Goal: Task Accomplishment & Management: Use online tool/utility

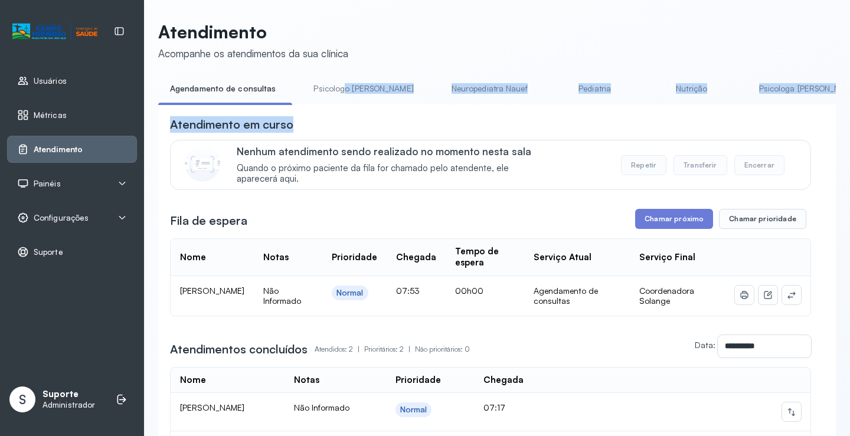
drag, startPoint x: 339, startPoint y: 104, endPoint x: 468, endPoint y: 112, distance: 130.0
click at [468, 112] on div "**********" at bounding box center [496, 312] width 677 height 467
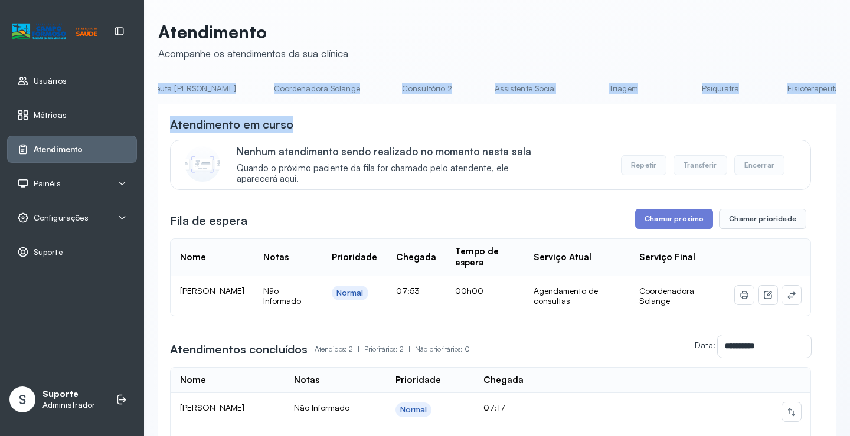
scroll to position [0, 798]
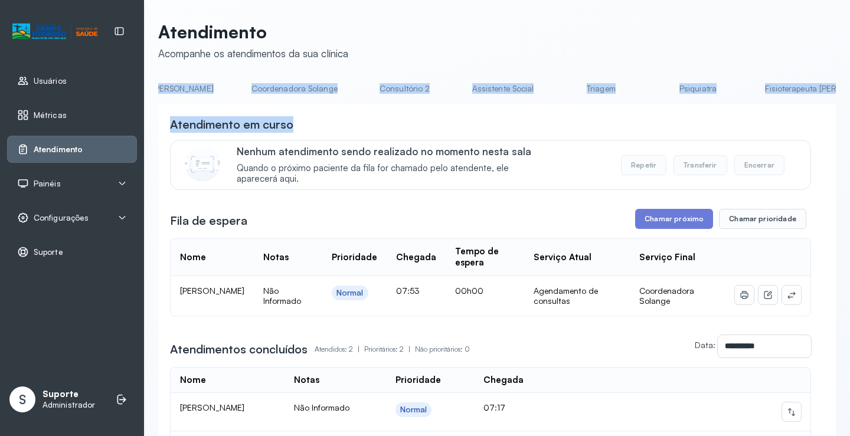
click at [559, 86] on link "Triagem" at bounding box center [600, 88] width 83 height 19
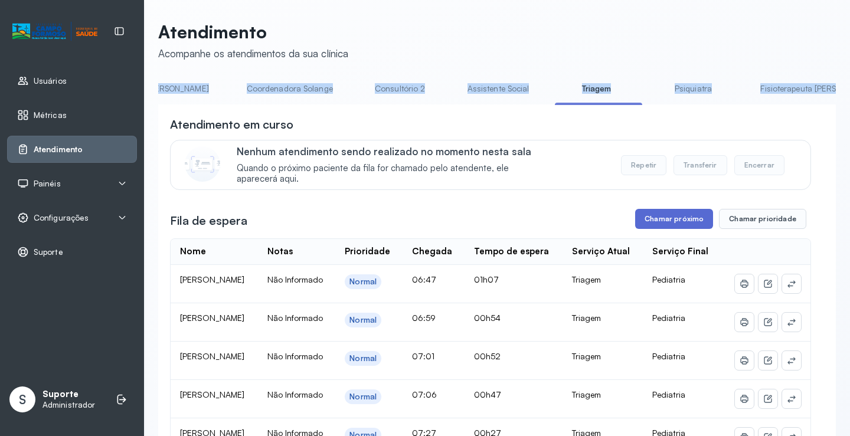
click at [694, 222] on button "Chamar próximo" at bounding box center [674, 219] width 78 height 20
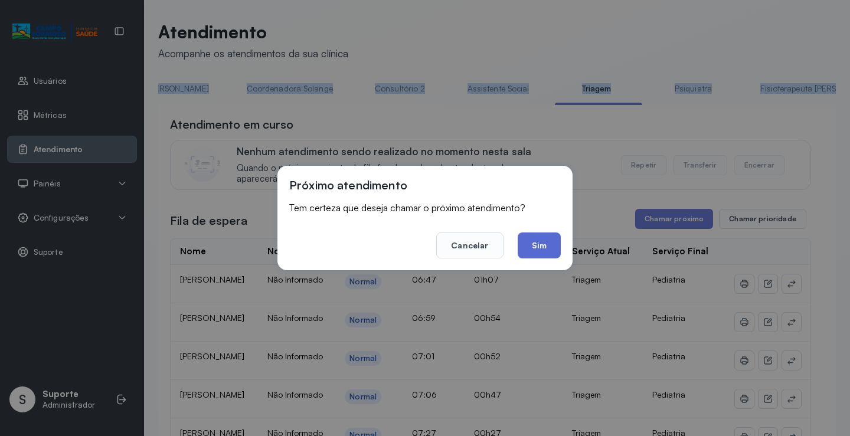
click at [533, 249] on button "Sim" at bounding box center [538, 245] width 43 height 26
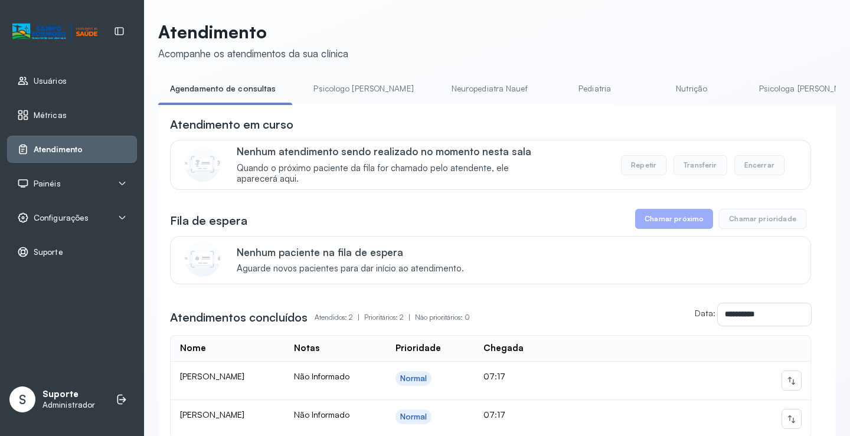
click at [329, 104] on li "Psicologo [PERSON_NAME]" at bounding box center [365, 92] width 128 height 27
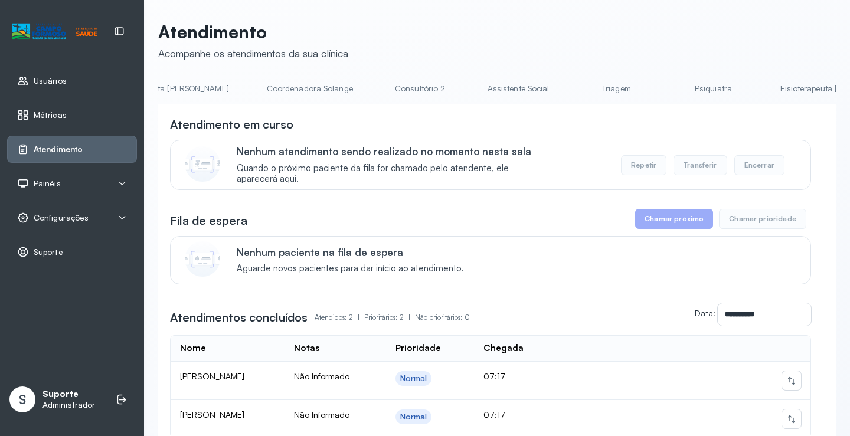
scroll to position [0, 785]
click at [572, 93] on link "Triagem" at bounding box center [613, 88] width 83 height 19
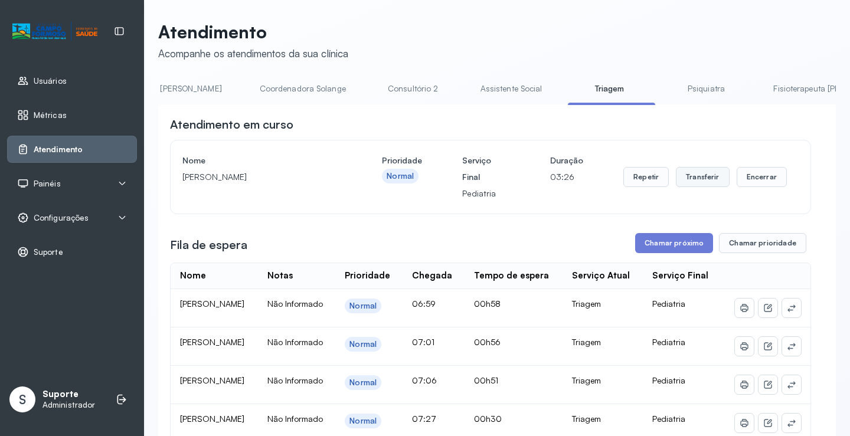
click at [697, 182] on button "Transferir" at bounding box center [703, 177] width 54 height 20
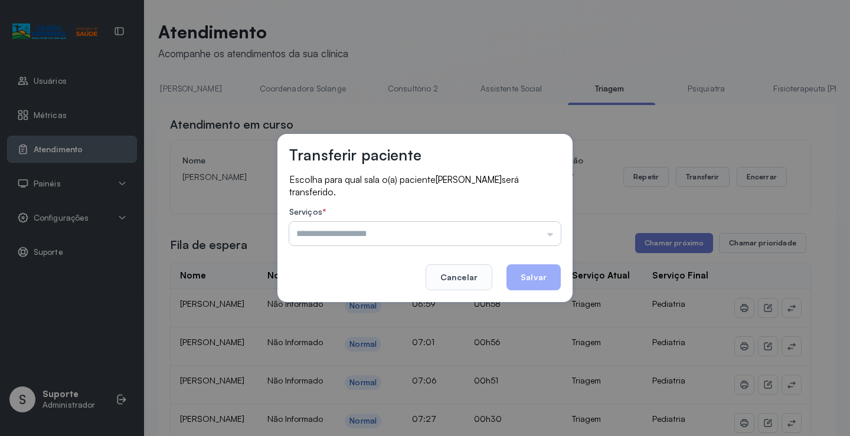
click at [550, 238] on input "text" at bounding box center [424, 234] width 271 height 24
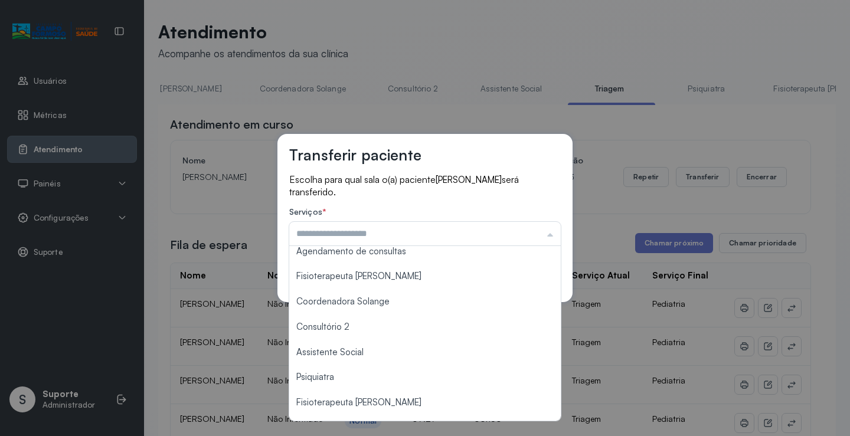
scroll to position [178, 0]
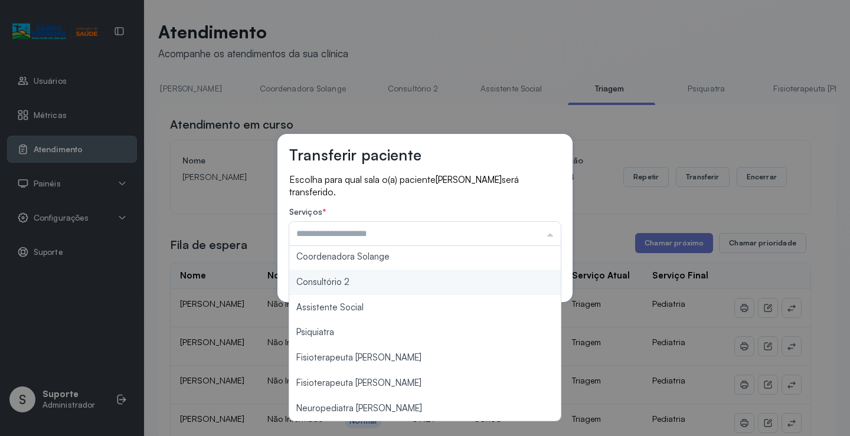
type input "**********"
click at [399, 287] on div "**********" at bounding box center [424, 218] width 295 height 168
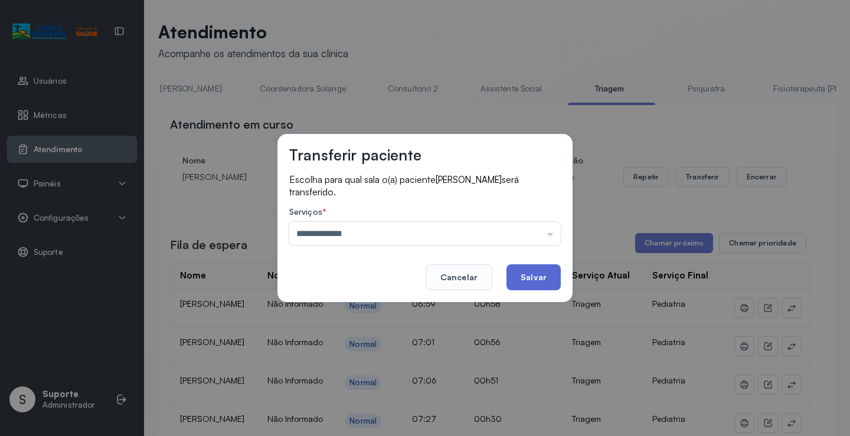
click at [538, 283] on button "Salvar" at bounding box center [533, 277] width 54 height 26
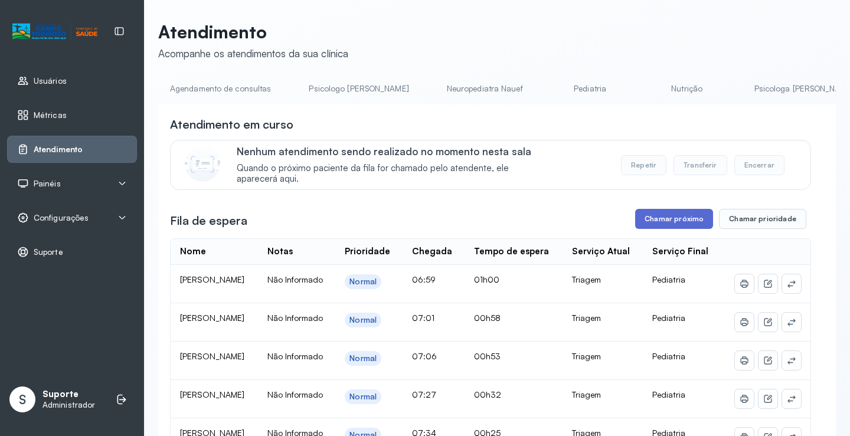
click at [668, 225] on button "Chamar próximo" at bounding box center [674, 219] width 78 height 20
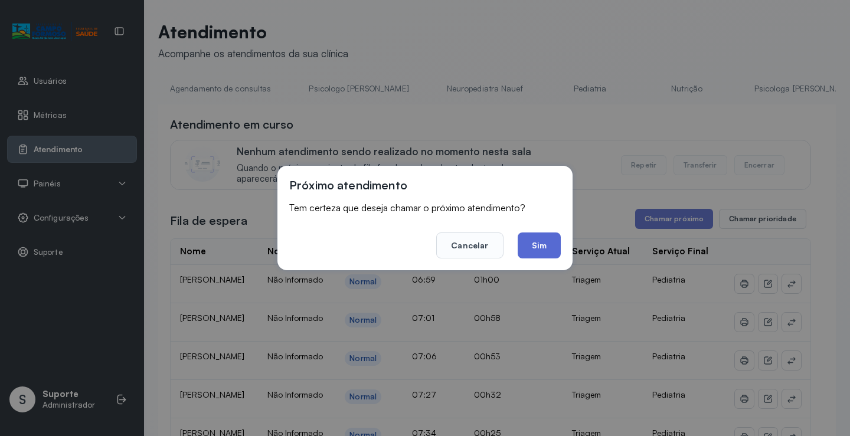
click at [547, 247] on button "Sim" at bounding box center [538, 245] width 43 height 26
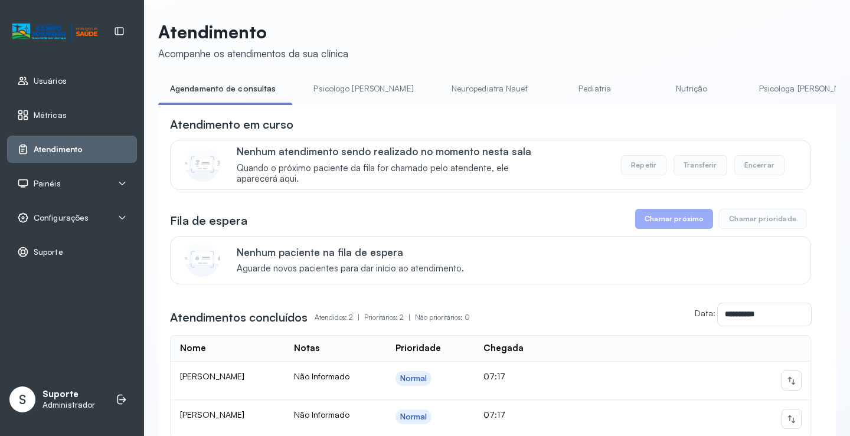
click at [335, 104] on li "Psicologo [PERSON_NAME]" at bounding box center [365, 92] width 128 height 27
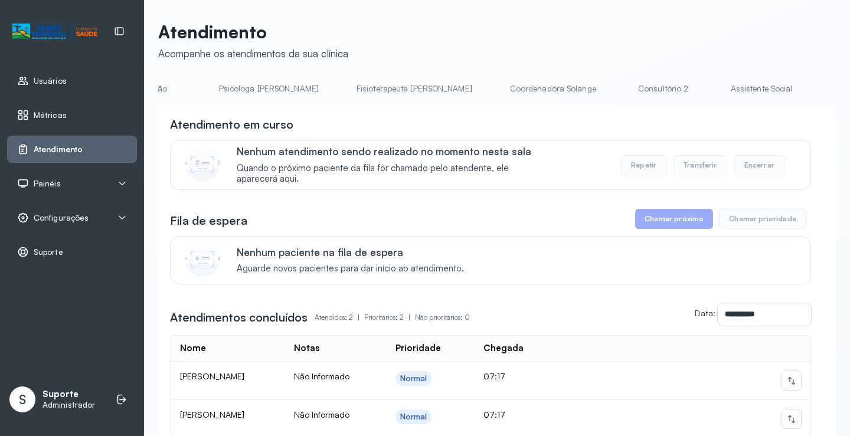
scroll to position [0, 607]
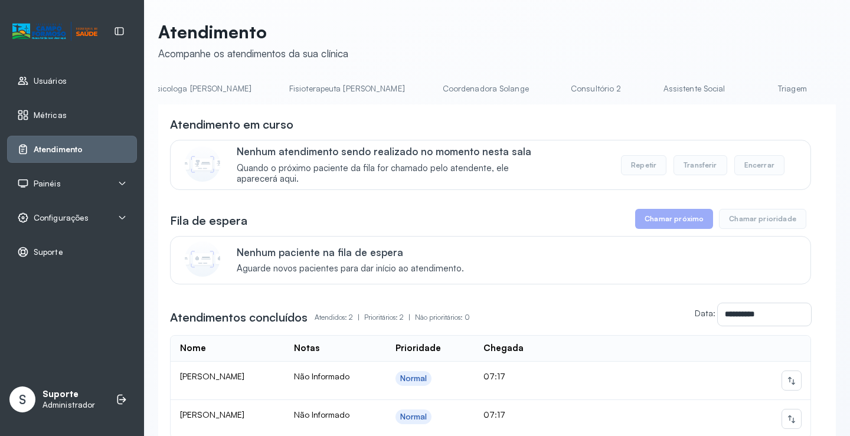
click at [750, 91] on link "Triagem" at bounding box center [791, 88] width 83 height 19
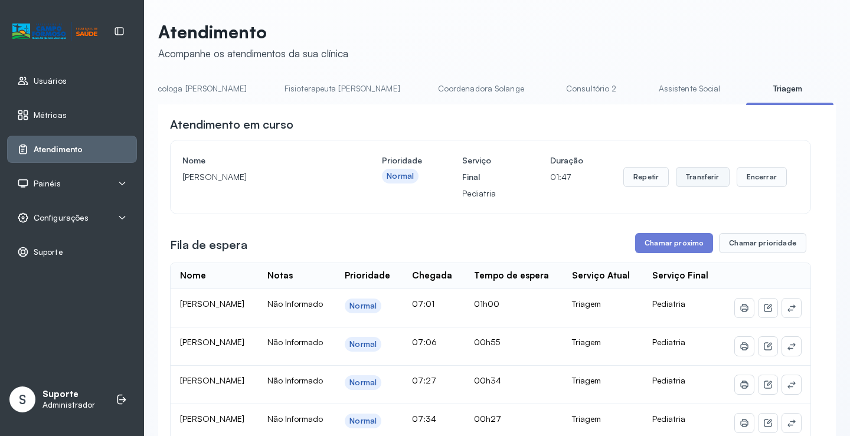
click at [704, 180] on button "Transferir" at bounding box center [703, 177] width 54 height 20
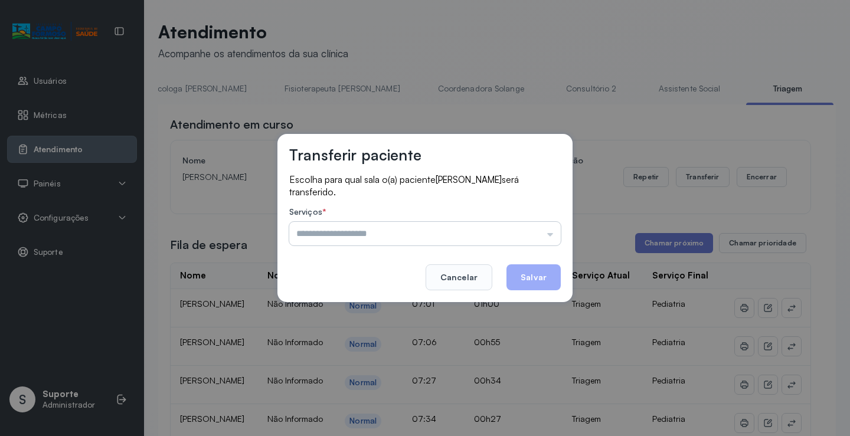
click at [558, 235] on input "text" at bounding box center [424, 234] width 271 height 24
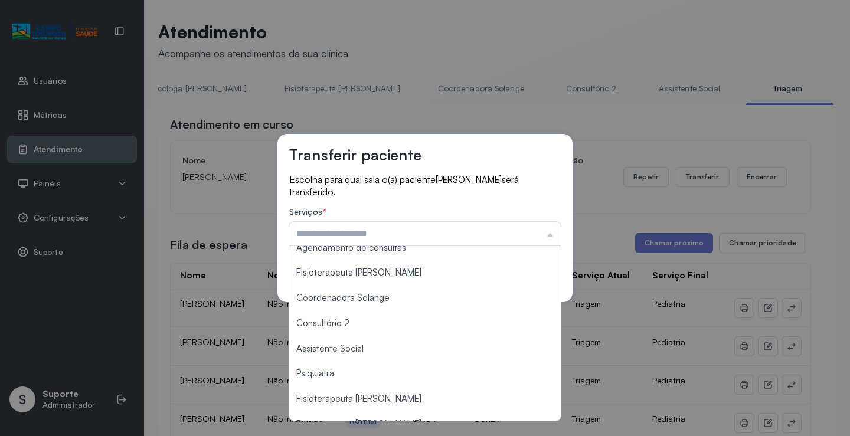
scroll to position [154, 0]
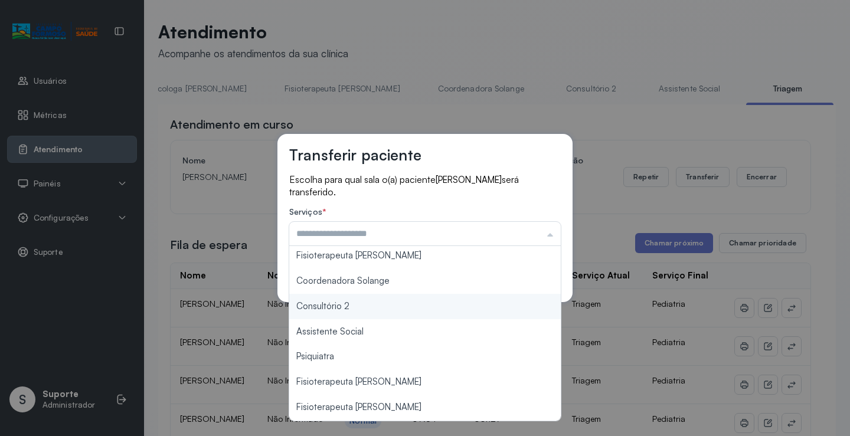
type input "**********"
click at [353, 306] on div "**********" at bounding box center [425, 218] width 850 height 436
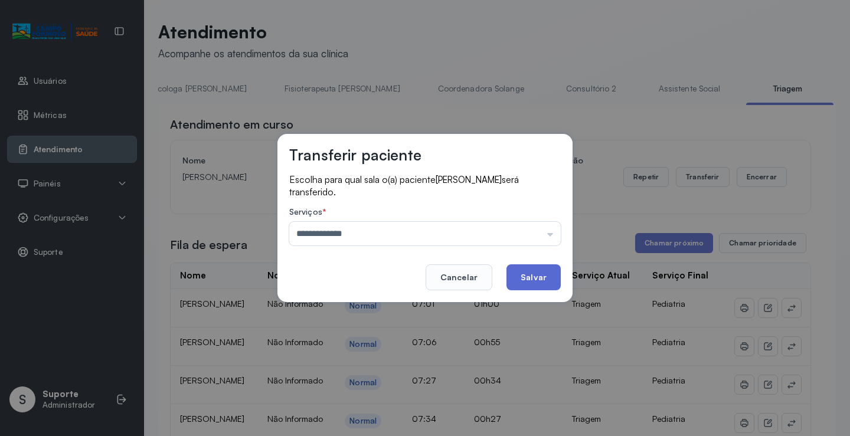
click at [539, 273] on button "Salvar" at bounding box center [533, 277] width 54 height 26
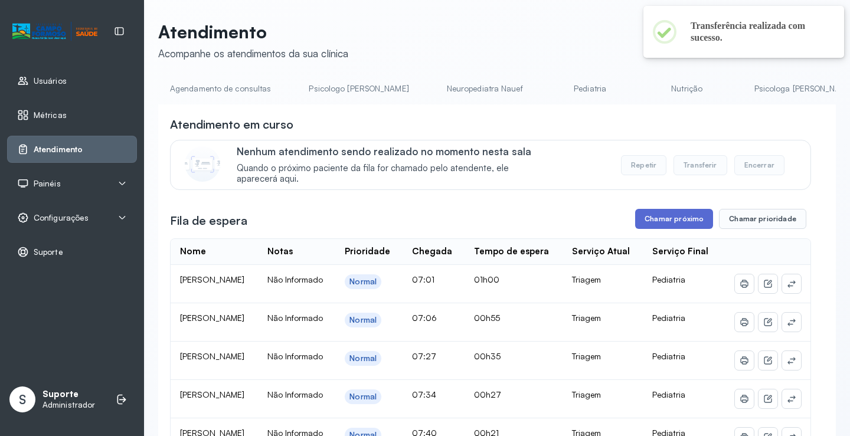
click at [663, 221] on button "Chamar próximo" at bounding box center [674, 219] width 78 height 20
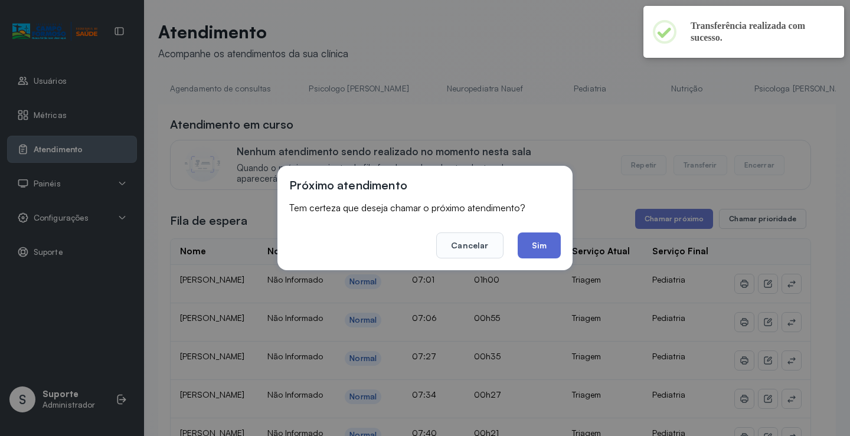
click at [552, 250] on button "Sim" at bounding box center [538, 245] width 43 height 26
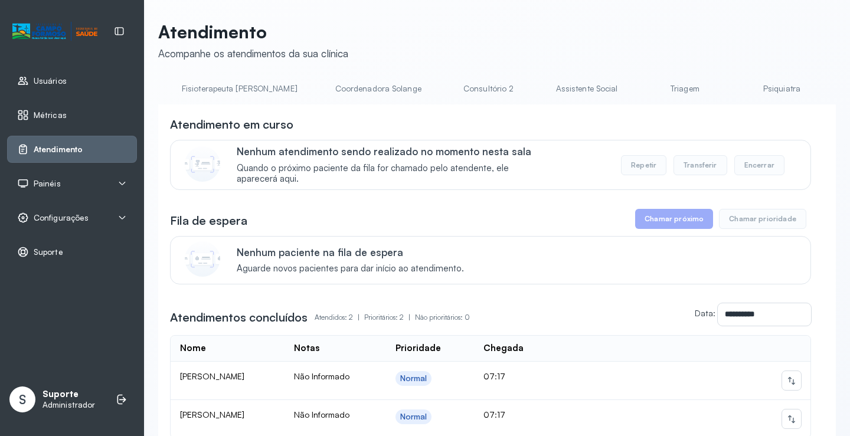
scroll to position [0, 734]
click at [624, 90] on link "Triagem" at bounding box center [665, 88] width 83 height 19
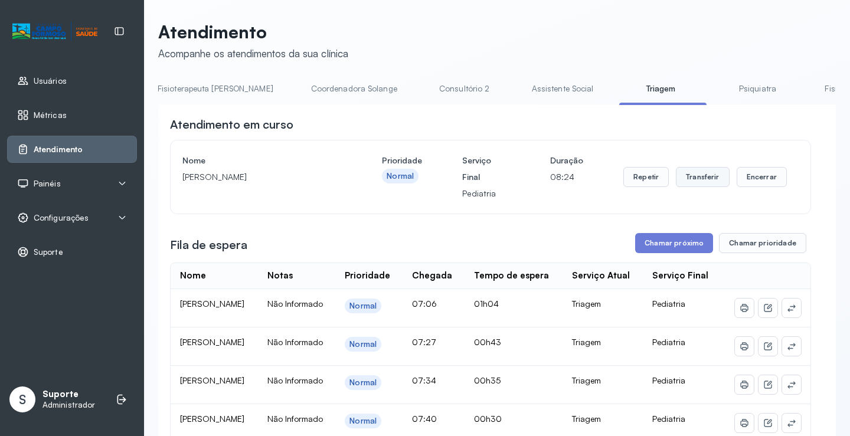
click at [694, 179] on button "Transferir" at bounding box center [703, 177] width 54 height 20
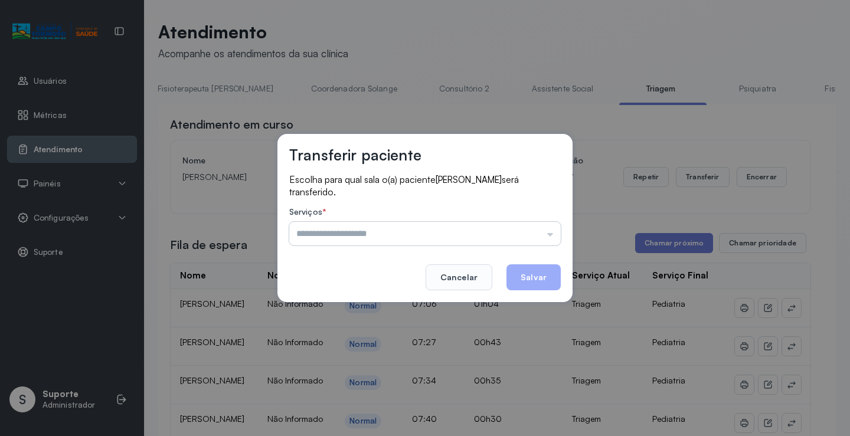
click at [552, 237] on input "text" at bounding box center [424, 234] width 271 height 24
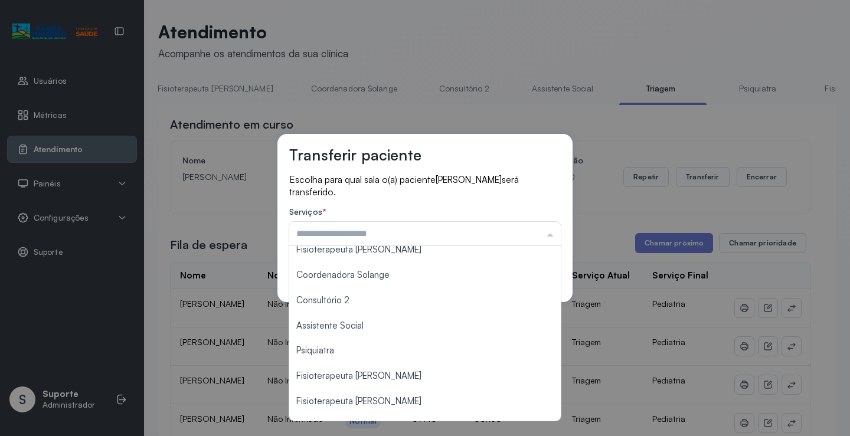
scroll to position [178, 0]
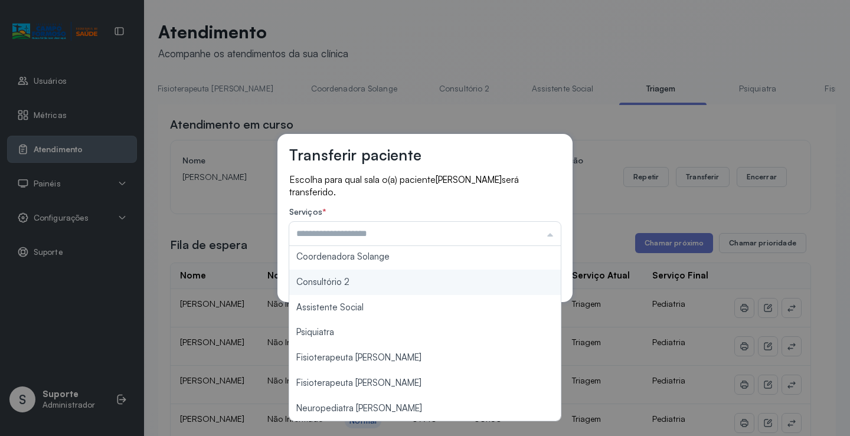
type input "**********"
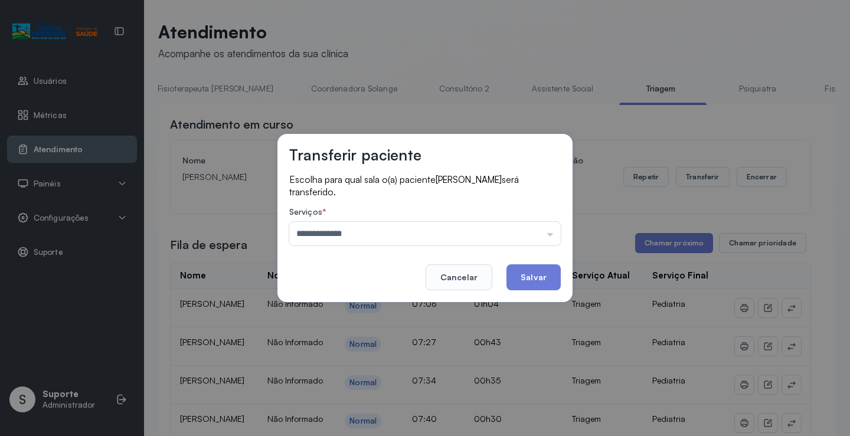
click at [358, 281] on div "**********" at bounding box center [424, 218] width 295 height 168
click at [530, 278] on button "Salvar" at bounding box center [533, 277] width 54 height 26
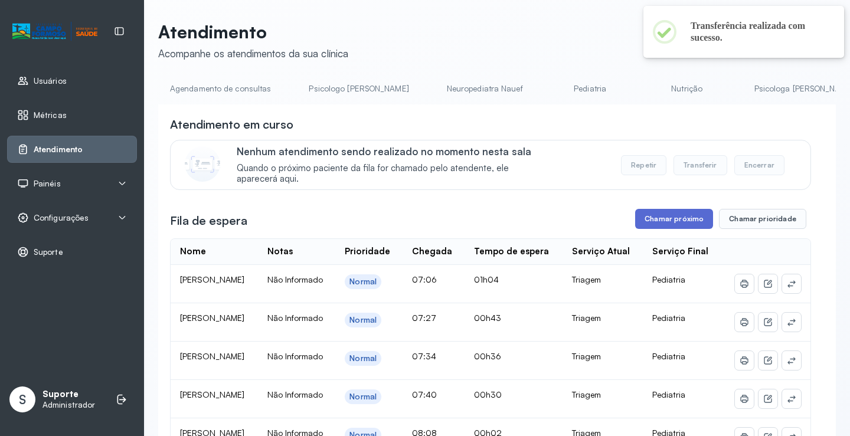
click at [673, 225] on button "Chamar próximo" at bounding box center [674, 219] width 78 height 20
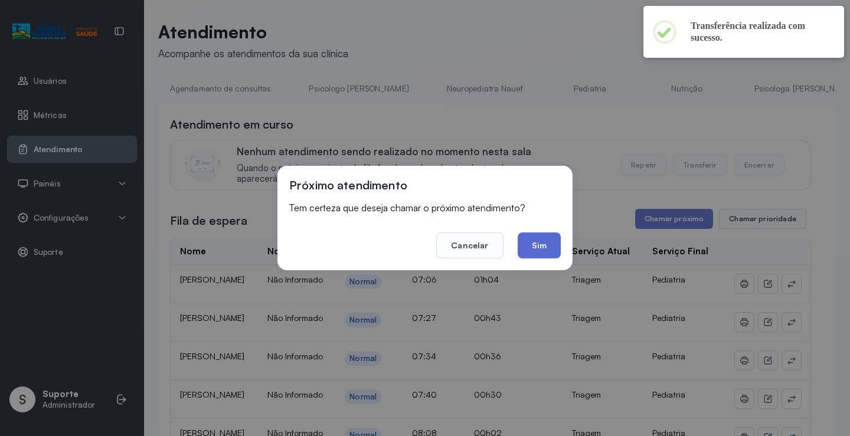
click at [540, 242] on button "Sim" at bounding box center [538, 245] width 43 height 26
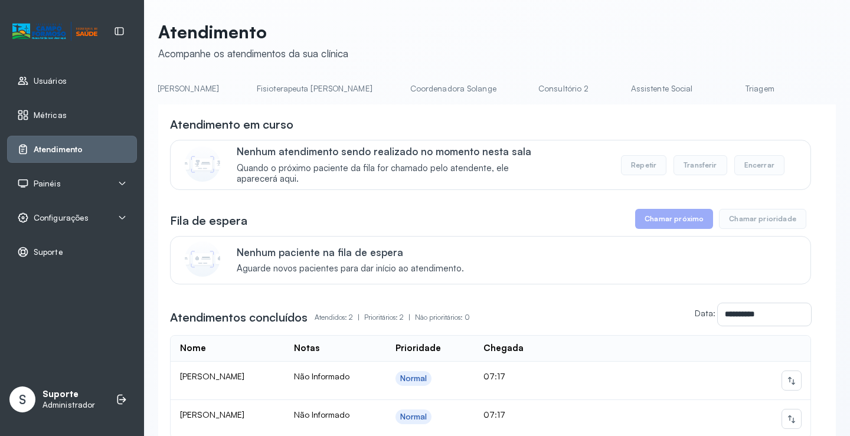
scroll to position [0, 677]
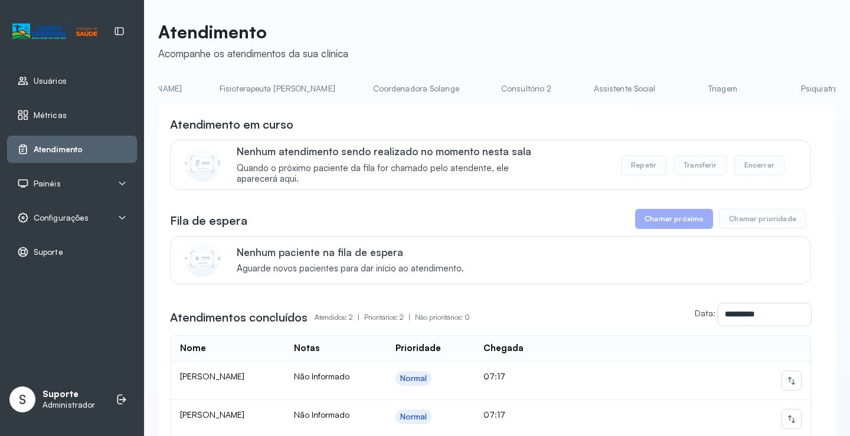
click at [681, 95] on link "Triagem" at bounding box center [722, 88] width 83 height 19
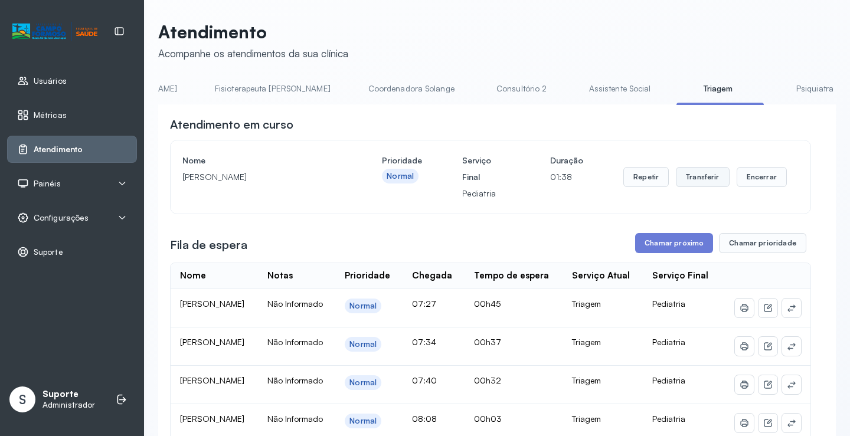
click at [704, 183] on button "Transferir" at bounding box center [703, 177] width 54 height 20
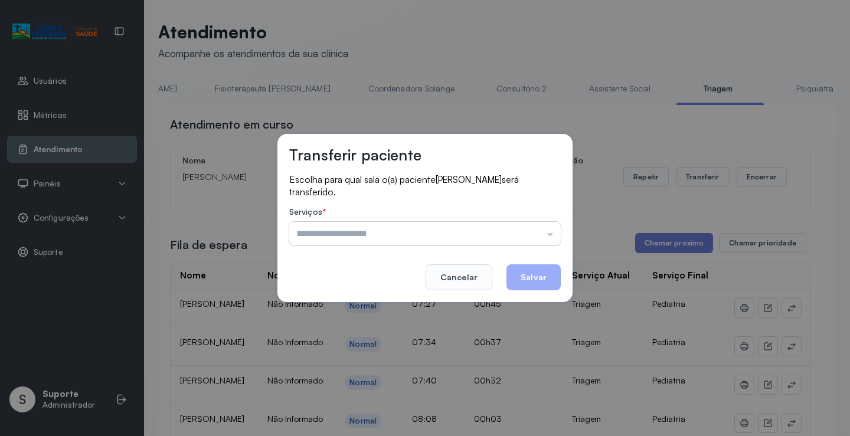
click at [549, 234] on input "text" at bounding box center [424, 234] width 271 height 24
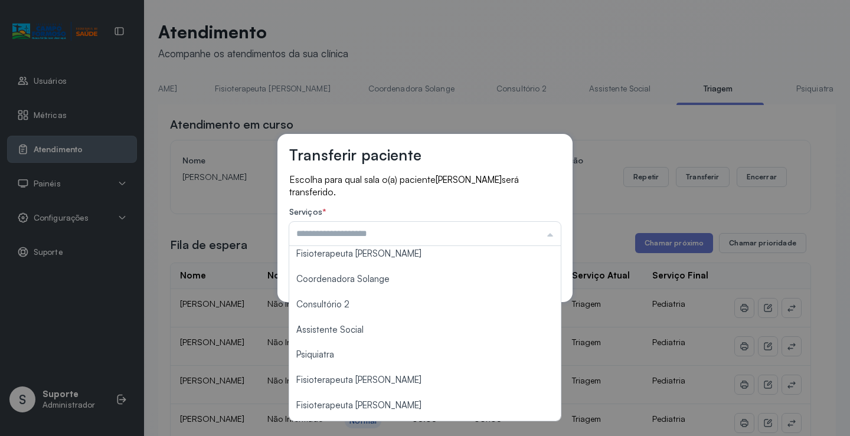
scroll to position [178, 0]
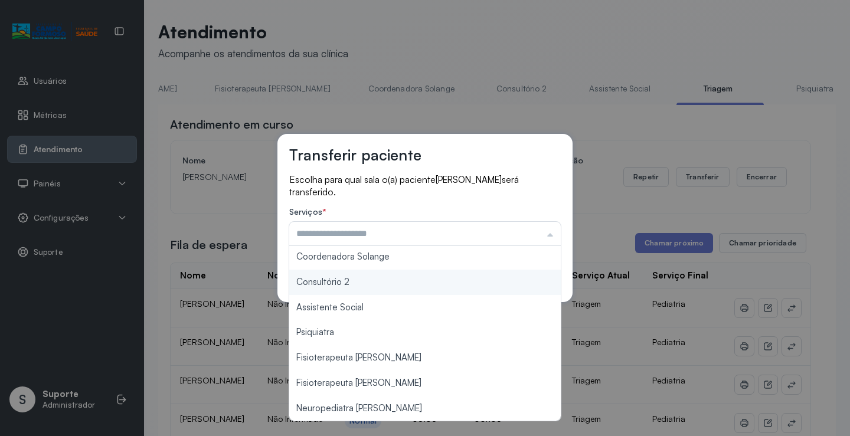
type input "**********"
click at [350, 281] on div "**********" at bounding box center [424, 218] width 295 height 168
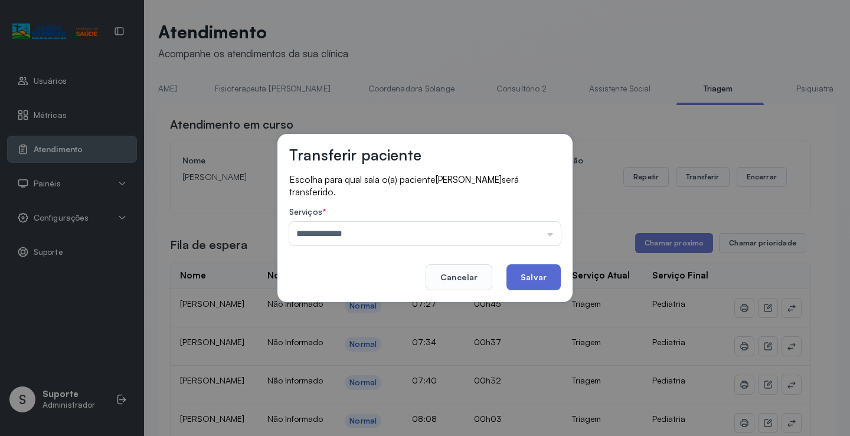
click at [538, 276] on button "Salvar" at bounding box center [533, 277] width 54 height 26
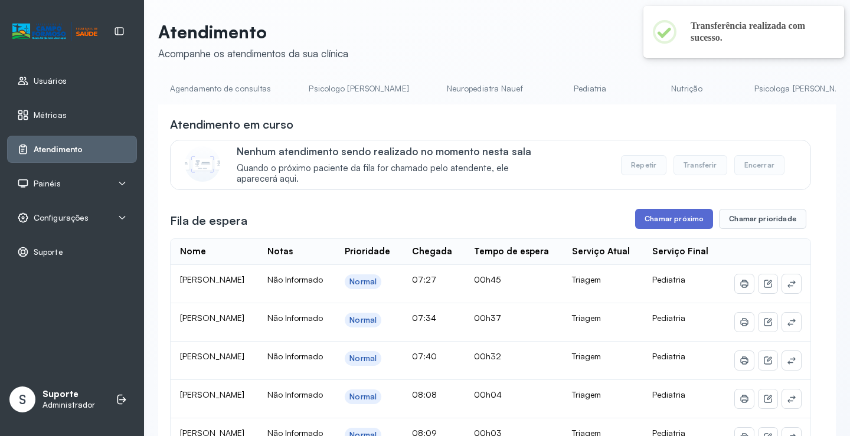
click at [697, 227] on button "Chamar próximo" at bounding box center [674, 219] width 78 height 20
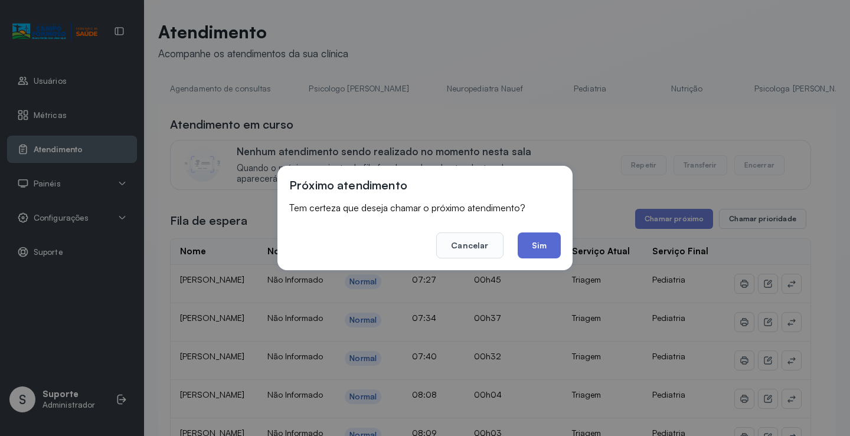
click at [543, 251] on button "Sim" at bounding box center [538, 245] width 43 height 26
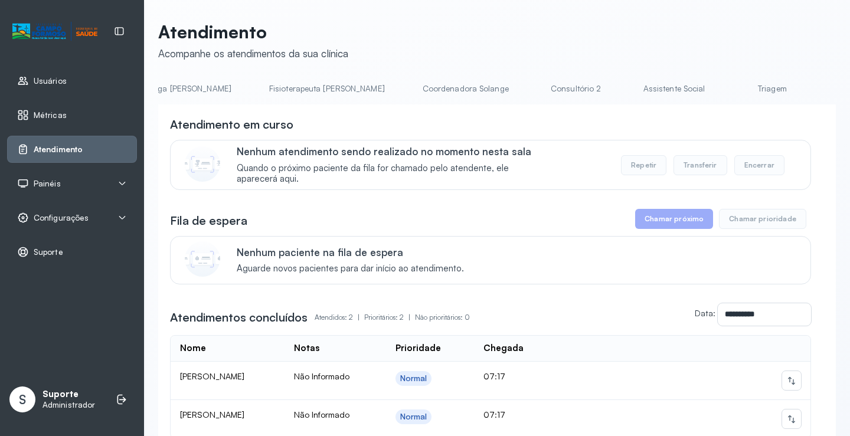
scroll to position [0, 671]
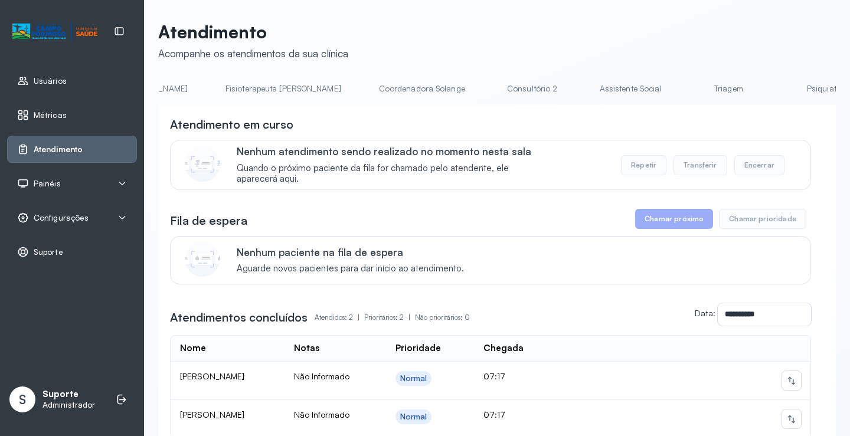
click at [687, 93] on link "Triagem" at bounding box center [728, 88] width 83 height 19
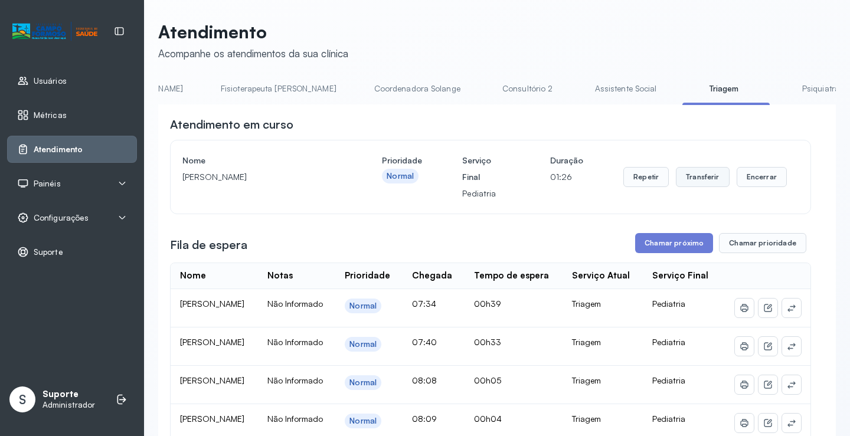
click at [702, 181] on button "Transferir" at bounding box center [703, 177] width 54 height 20
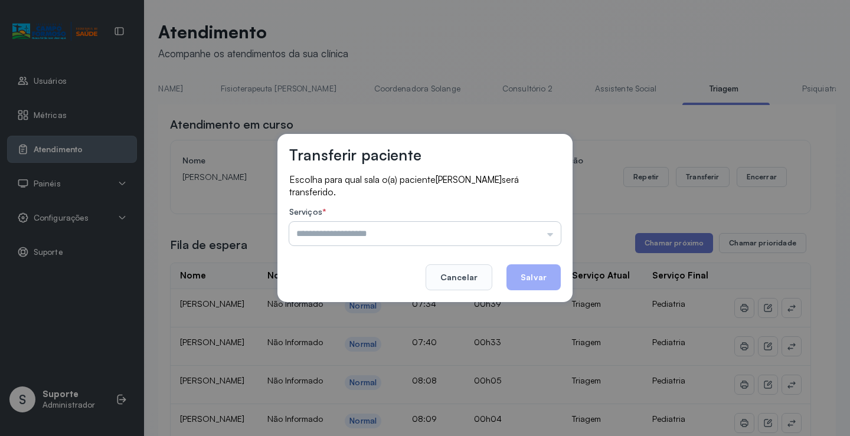
click at [555, 239] on input "text" at bounding box center [424, 234] width 271 height 24
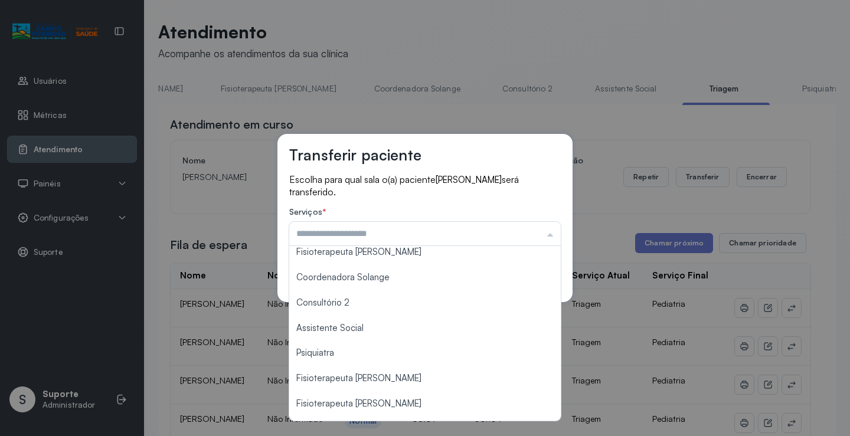
scroll to position [178, 0]
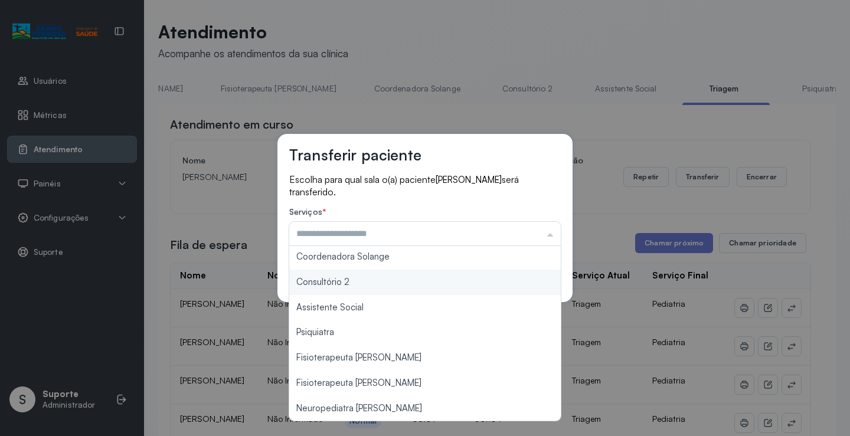
type input "**********"
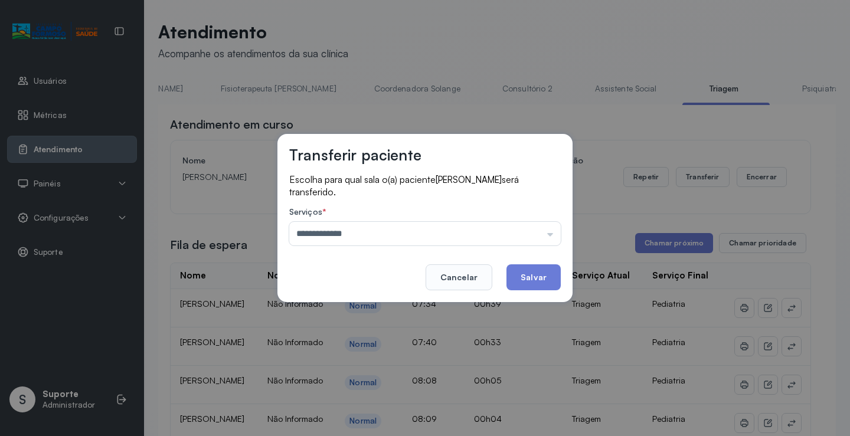
click at [368, 283] on div "**********" at bounding box center [424, 218] width 295 height 168
click at [534, 277] on button "Salvar" at bounding box center [533, 277] width 54 height 26
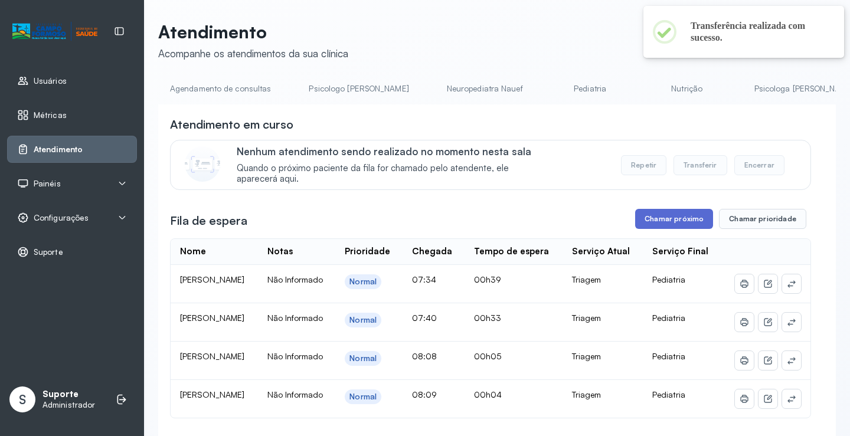
click at [664, 227] on button "Chamar próximo" at bounding box center [674, 219] width 78 height 20
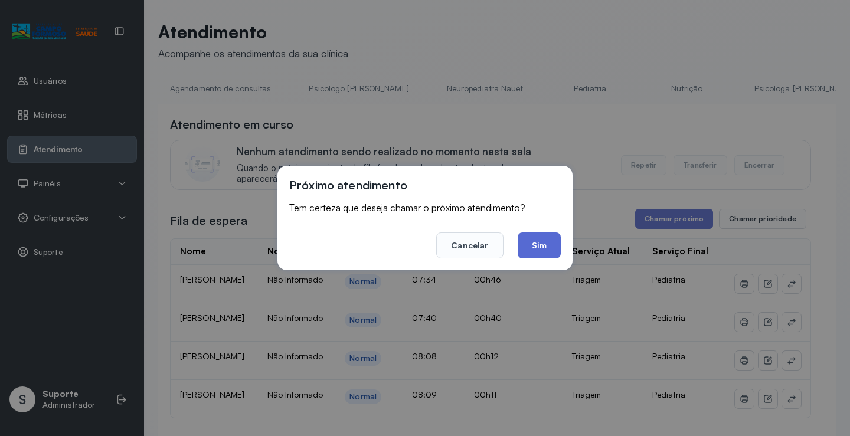
click at [537, 254] on button "Sim" at bounding box center [538, 245] width 43 height 26
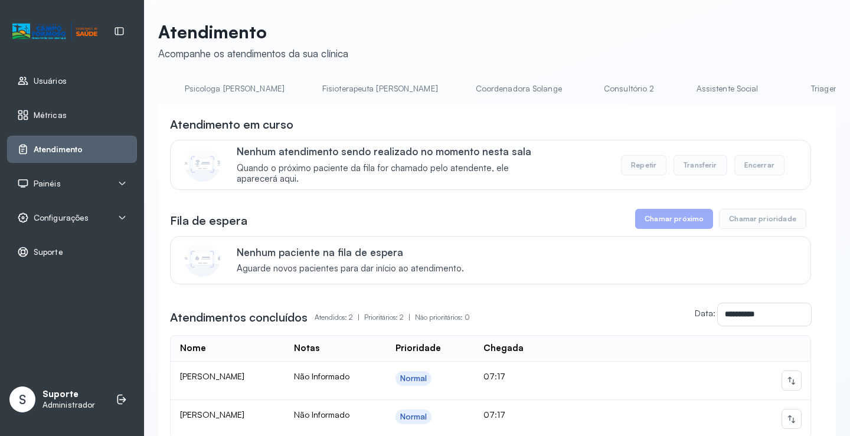
scroll to position [0, 758]
click at [600, 83] on link "Triagem" at bounding box center [641, 88] width 83 height 19
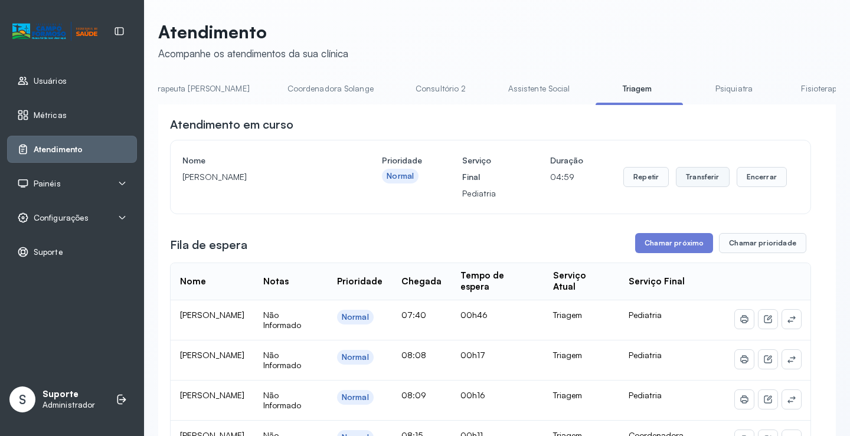
click at [705, 183] on button "Transferir" at bounding box center [703, 177] width 54 height 20
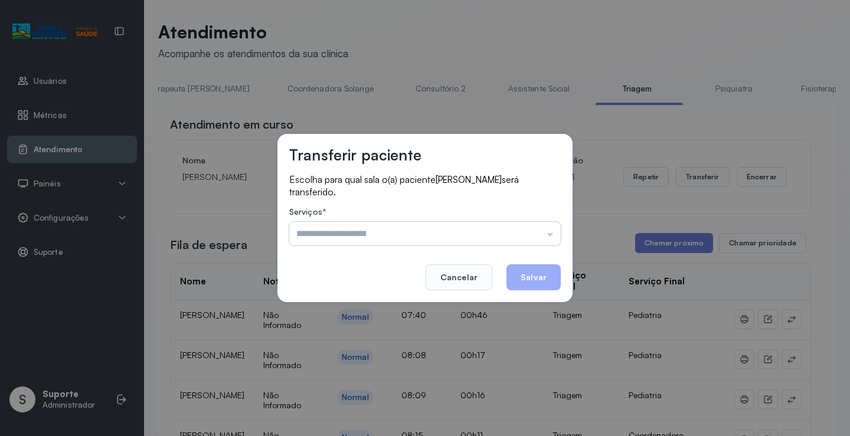
click at [552, 235] on input "text" at bounding box center [424, 234] width 271 height 24
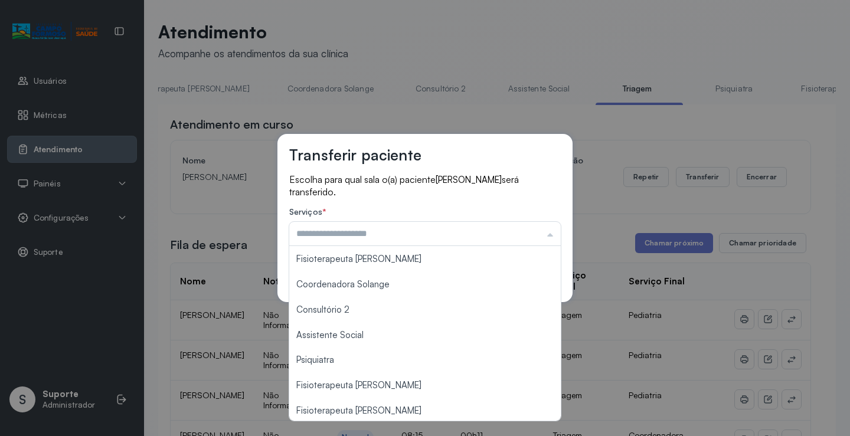
scroll to position [178, 0]
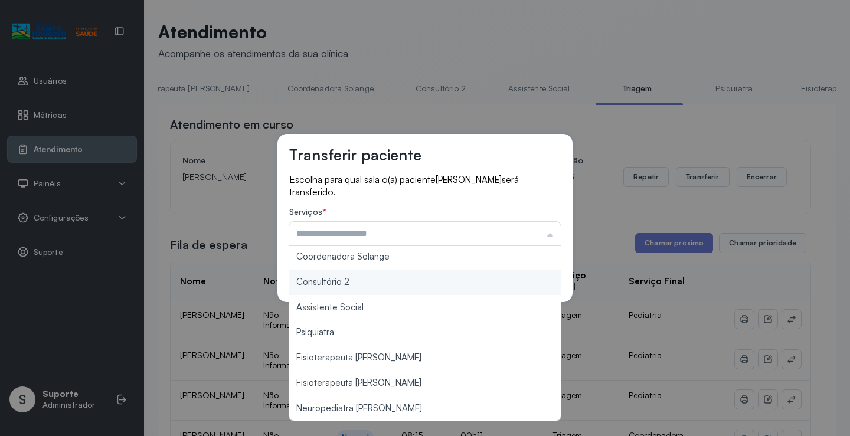
type input "**********"
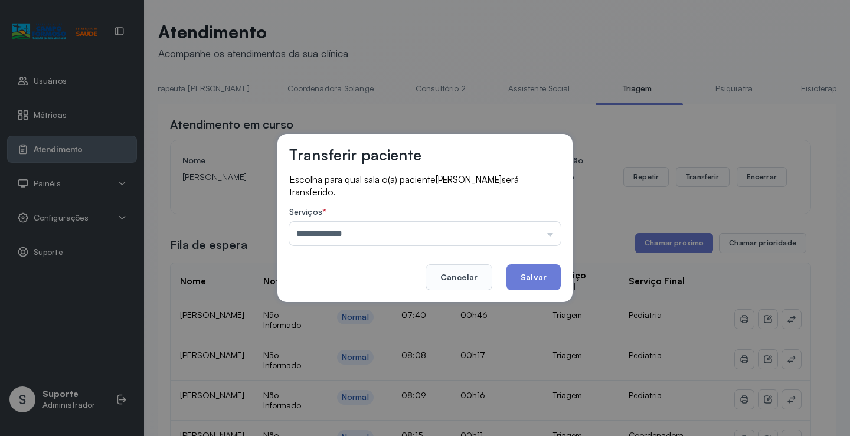
click at [365, 284] on div "**********" at bounding box center [424, 218] width 295 height 168
click at [534, 279] on button "Salvar" at bounding box center [533, 277] width 54 height 26
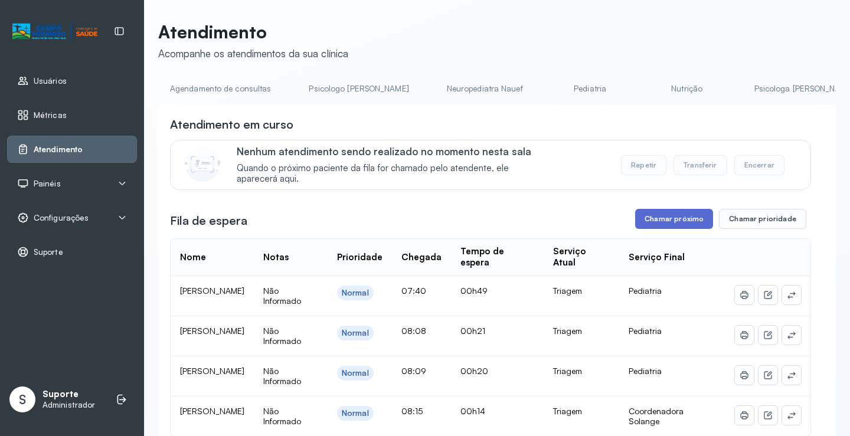
click at [673, 227] on button "Chamar próximo" at bounding box center [674, 219] width 78 height 20
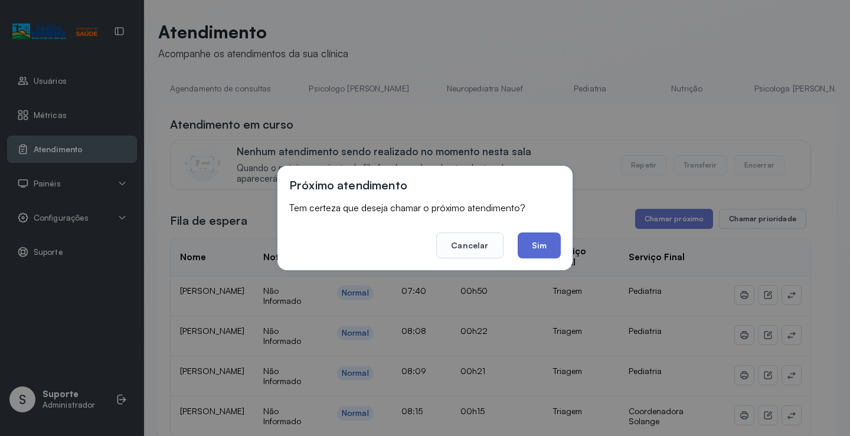
click at [545, 253] on button "Sim" at bounding box center [538, 245] width 43 height 26
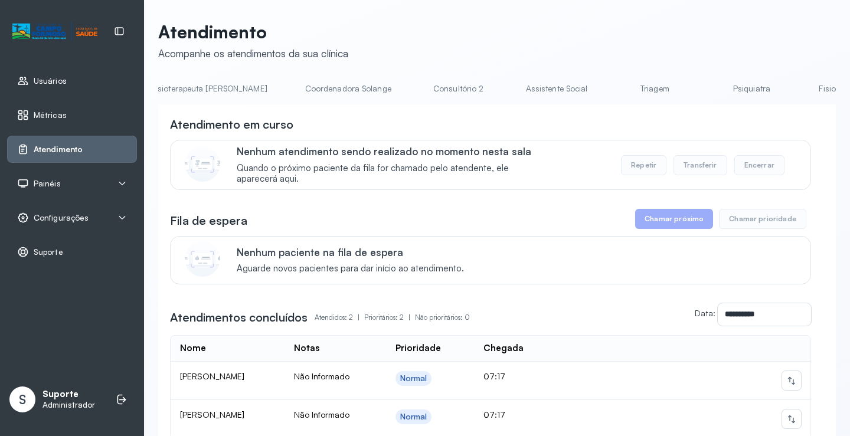
scroll to position [0, 763]
click at [595, 88] on link "Triagem" at bounding box center [636, 88] width 83 height 19
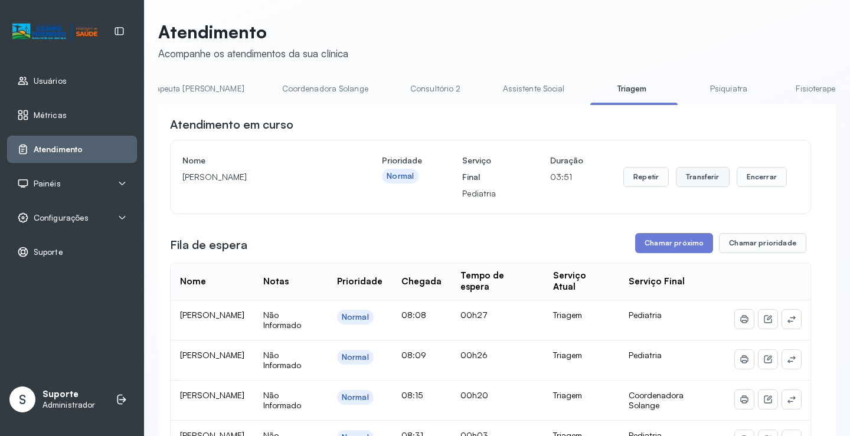
click at [713, 177] on button "Transferir" at bounding box center [703, 177] width 54 height 20
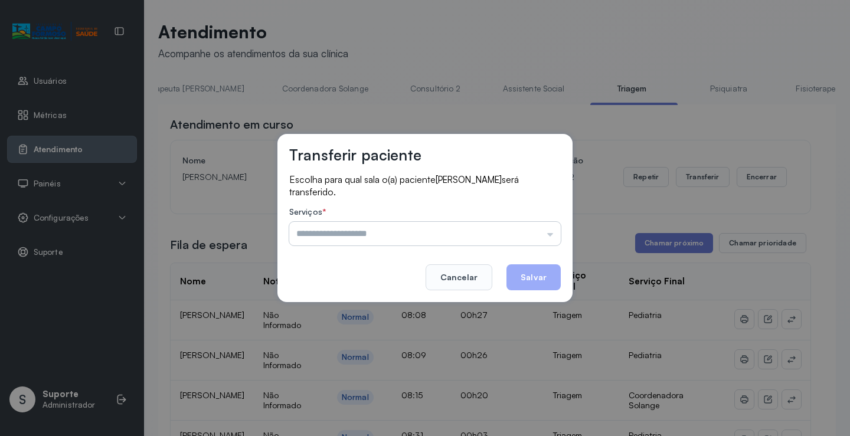
click at [546, 233] on input "text" at bounding box center [424, 234] width 271 height 24
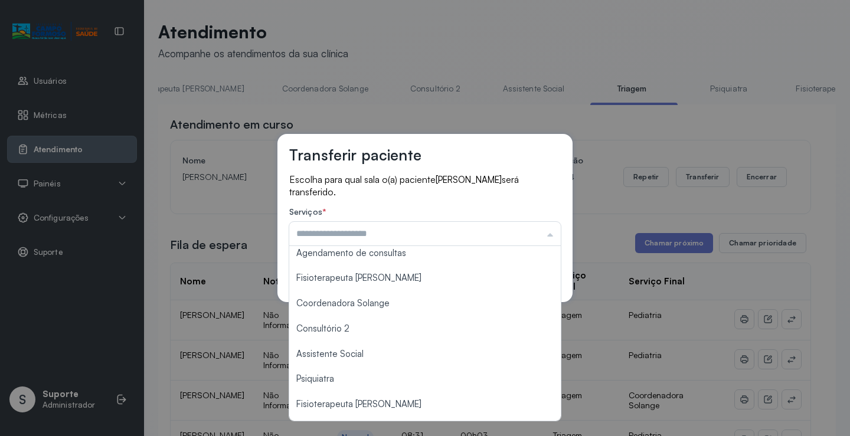
scroll to position [178, 0]
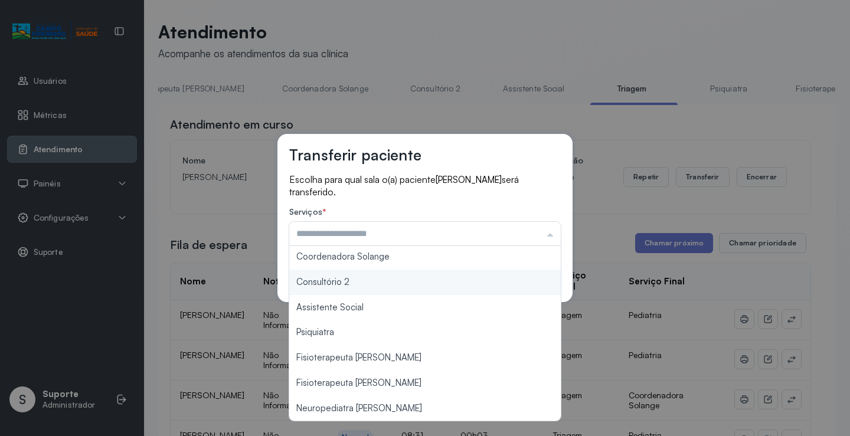
type input "**********"
click at [365, 283] on div "**********" at bounding box center [424, 218] width 295 height 168
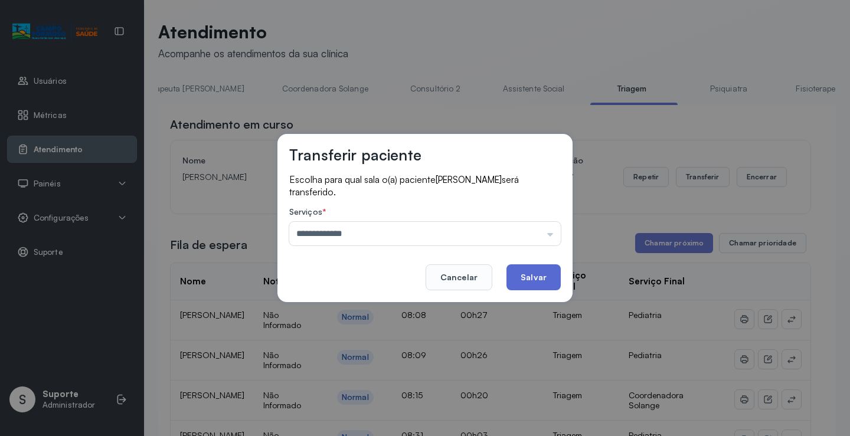
click at [529, 278] on button "Salvar" at bounding box center [533, 277] width 54 height 26
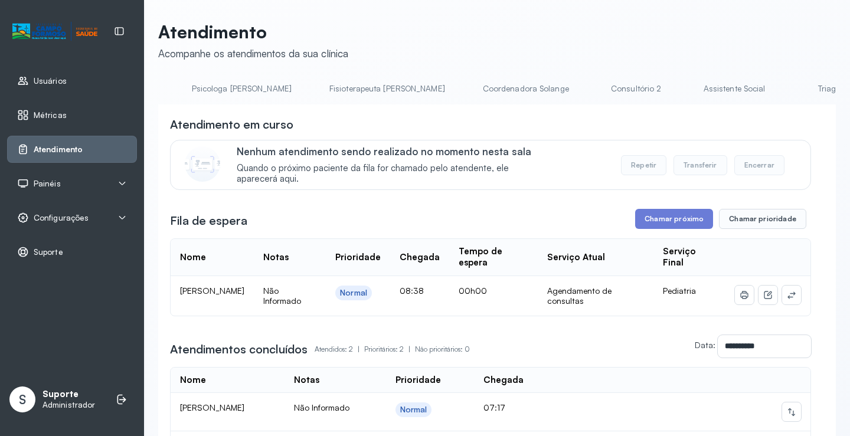
scroll to position [0, 665]
click at [693, 91] on link "Triagem" at bounding box center [734, 88] width 83 height 19
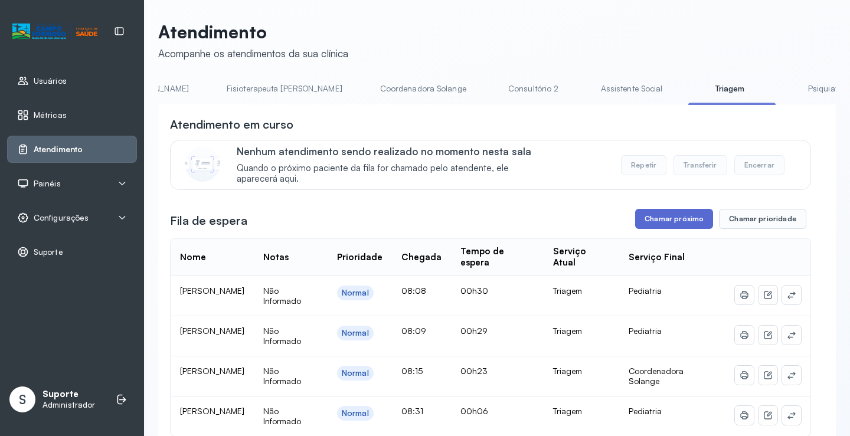
click at [677, 225] on button "Chamar próximo" at bounding box center [674, 219] width 78 height 20
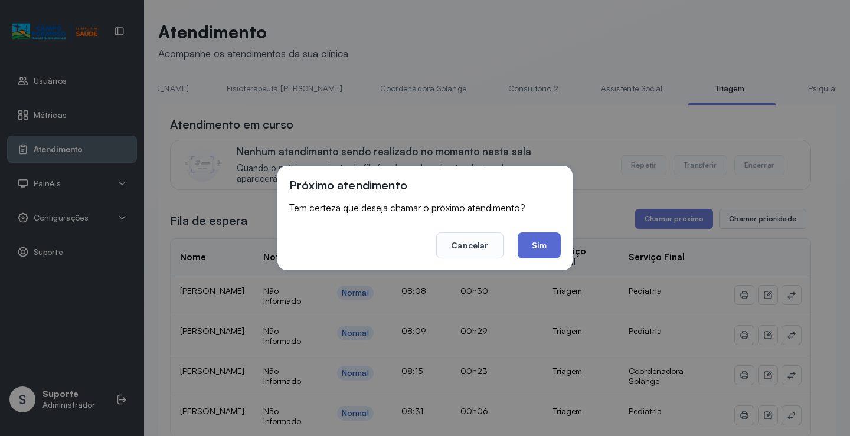
click at [545, 248] on button "Sim" at bounding box center [538, 245] width 43 height 26
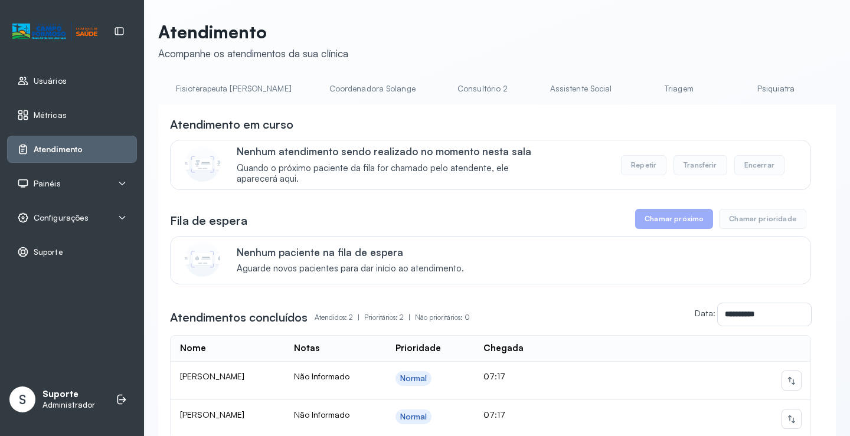
scroll to position [0, 875]
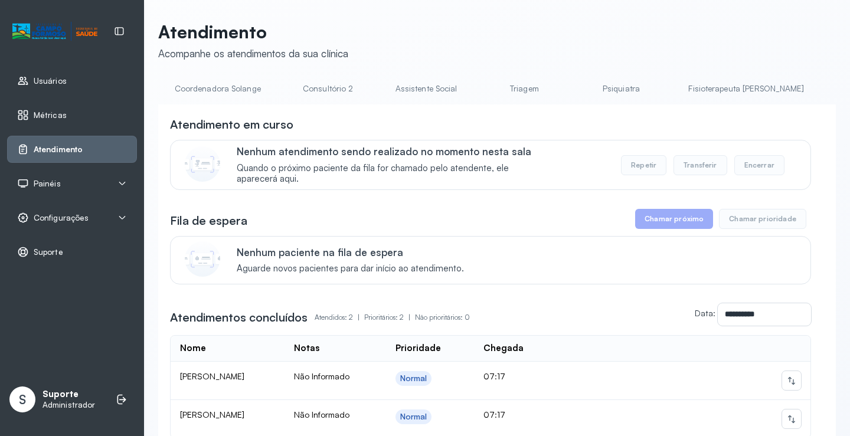
click at [483, 90] on link "Triagem" at bounding box center [524, 88] width 83 height 19
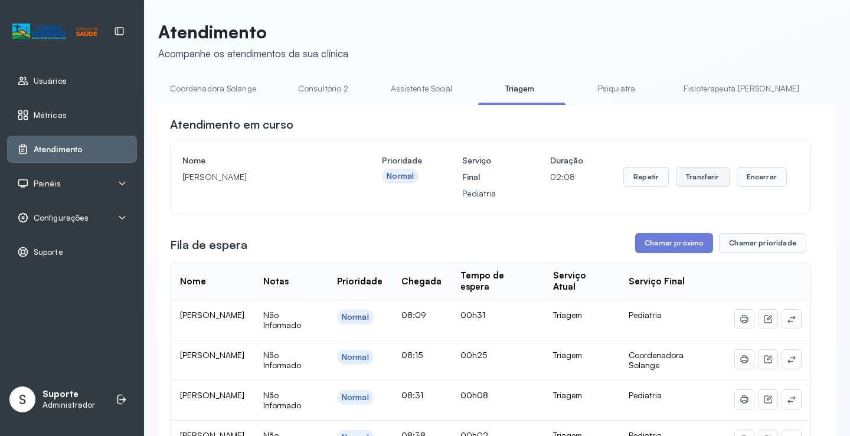
click at [701, 176] on button "Transferir" at bounding box center [703, 177] width 54 height 20
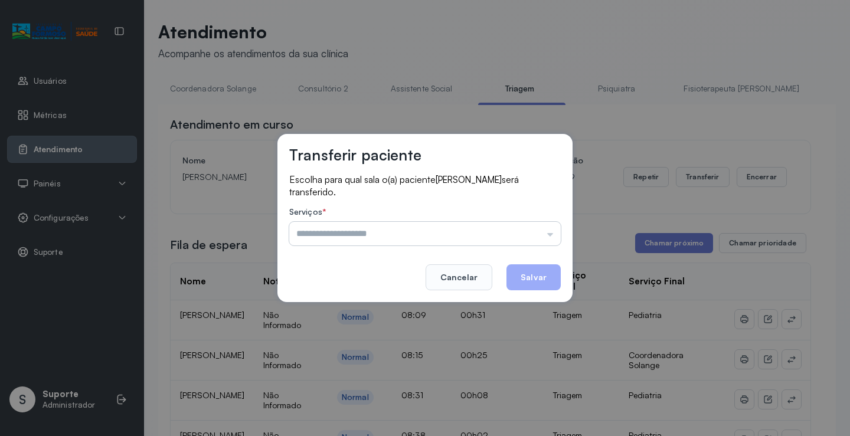
click at [554, 234] on input "text" at bounding box center [424, 234] width 271 height 24
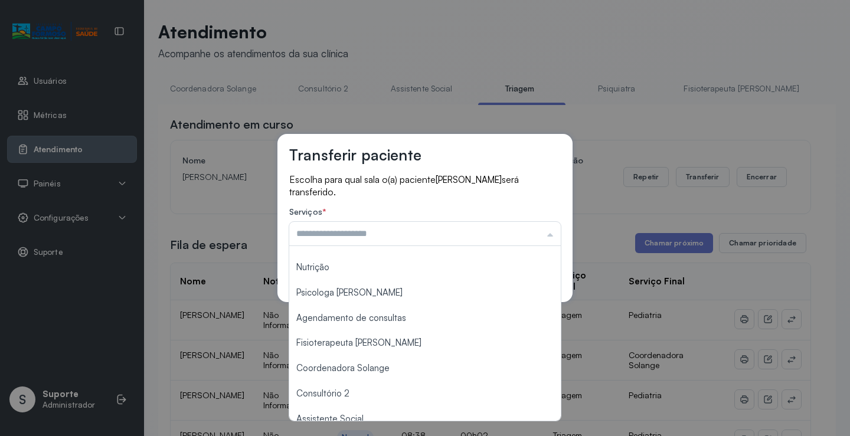
scroll to position [167, 0]
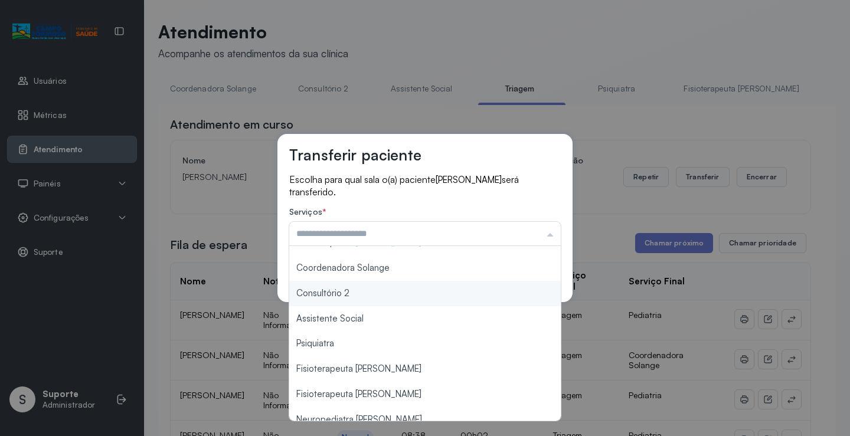
type input "**********"
click at [326, 295] on div "**********" at bounding box center [424, 218] width 295 height 168
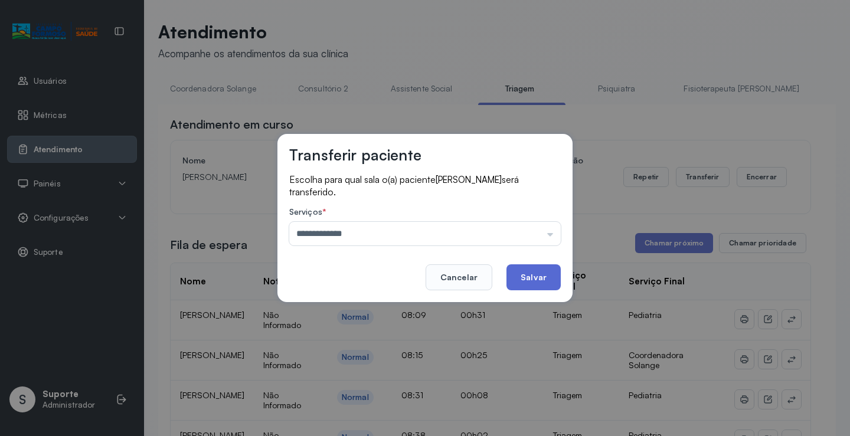
click at [538, 275] on button "Salvar" at bounding box center [533, 277] width 54 height 26
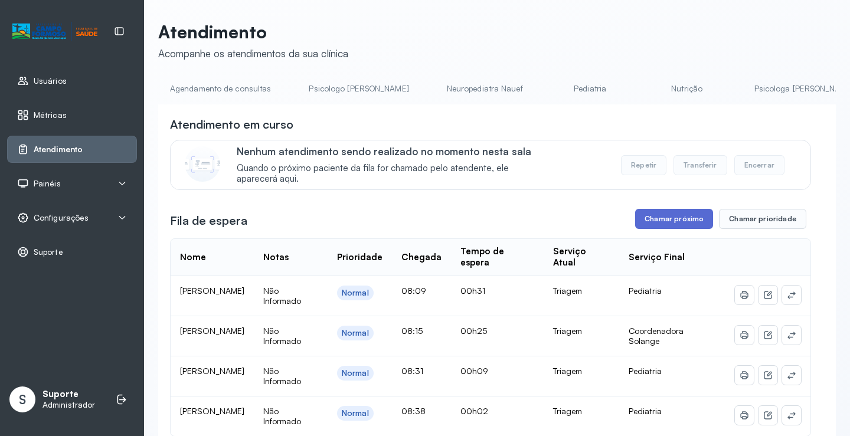
click at [693, 229] on button "Chamar próximo" at bounding box center [674, 219] width 78 height 20
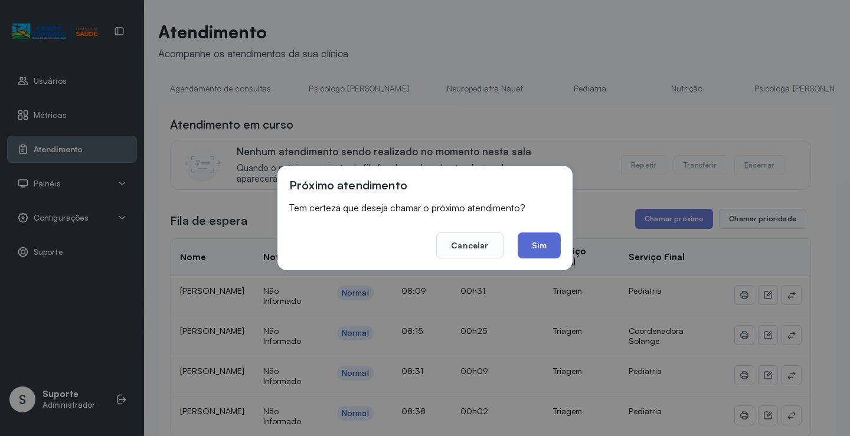
click at [549, 247] on button "Sim" at bounding box center [538, 245] width 43 height 26
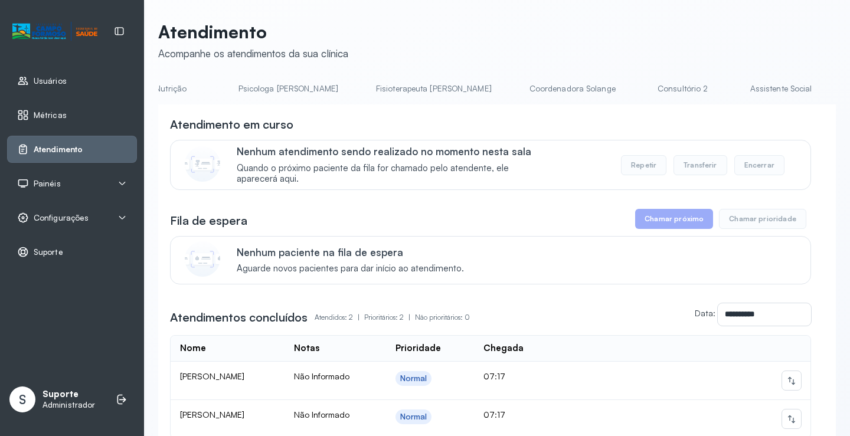
scroll to position [0, 652]
click at [706, 95] on link "Triagem" at bounding box center [747, 88] width 83 height 19
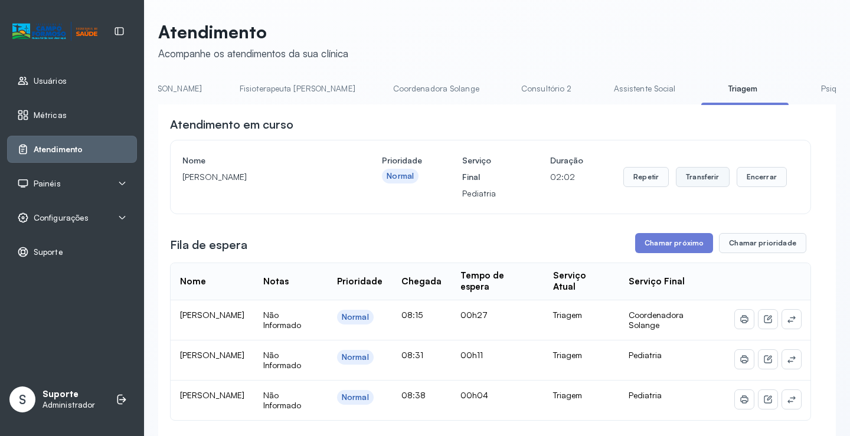
click at [701, 182] on button "Transferir" at bounding box center [703, 177] width 54 height 20
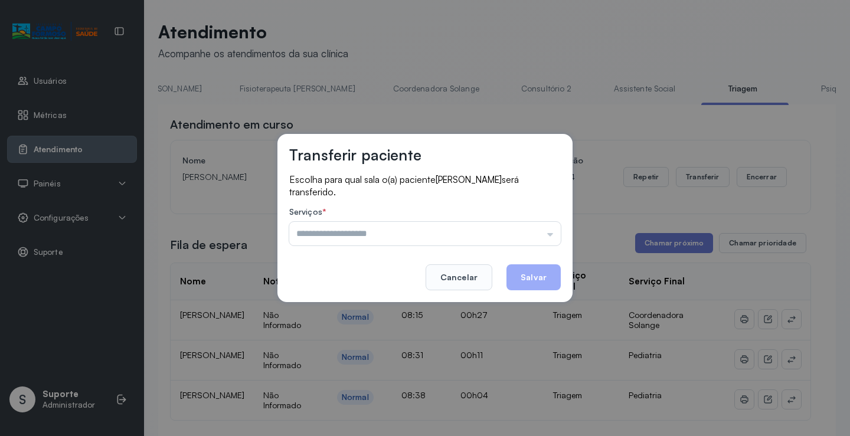
click at [547, 236] on input "text" at bounding box center [424, 234] width 271 height 24
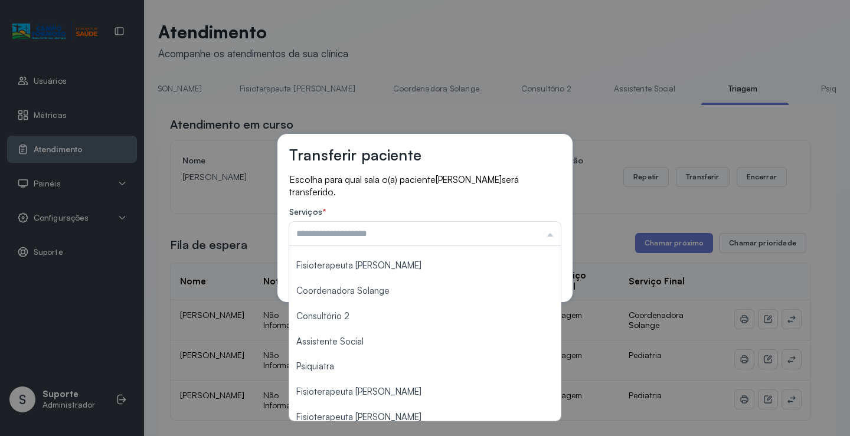
scroll to position [178, 0]
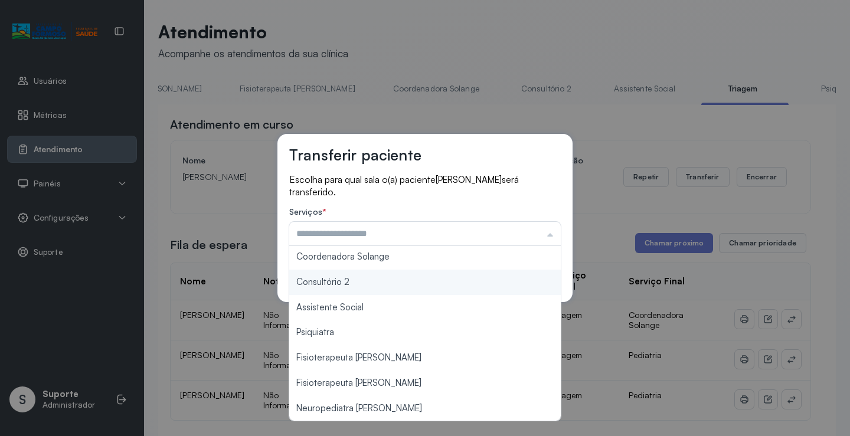
type input "**********"
drag, startPoint x: 369, startPoint y: 284, endPoint x: 397, endPoint y: 294, distance: 29.5
click at [396, 293] on div "**********" at bounding box center [424, 218] width 295 height 168
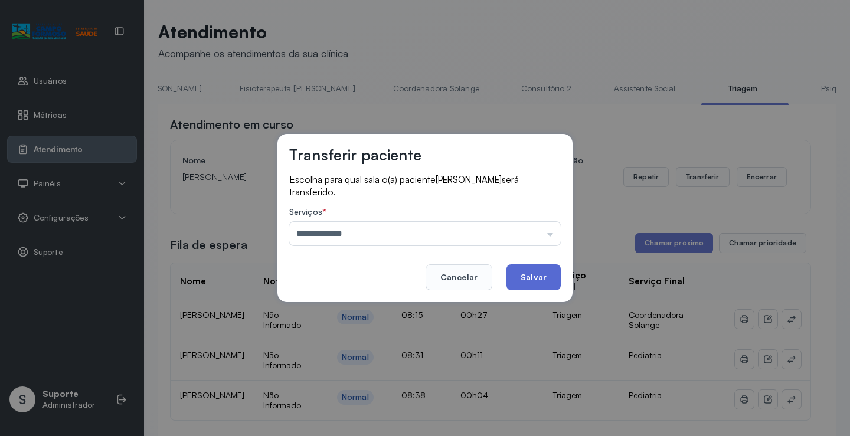
click at [549, 275] on button "Salvar" at bounding box center [533, 277] width 54 height 26
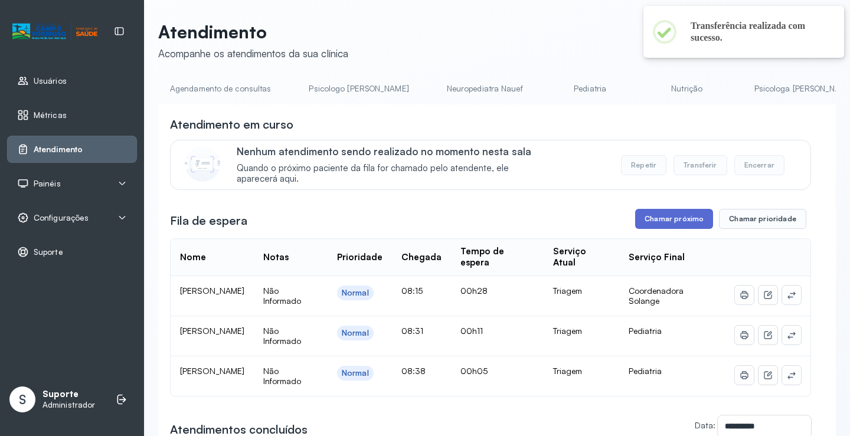
click at [657, 225] on button "Chamar próximo" at bounding box center [674, 219] width 78 height 20
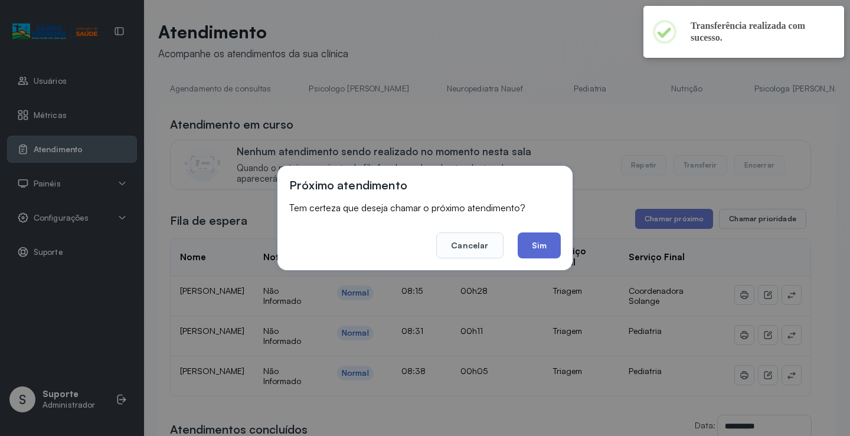
click at [547, 238] on button "Sim" at bounding box center [538, 245] width 43 height 26
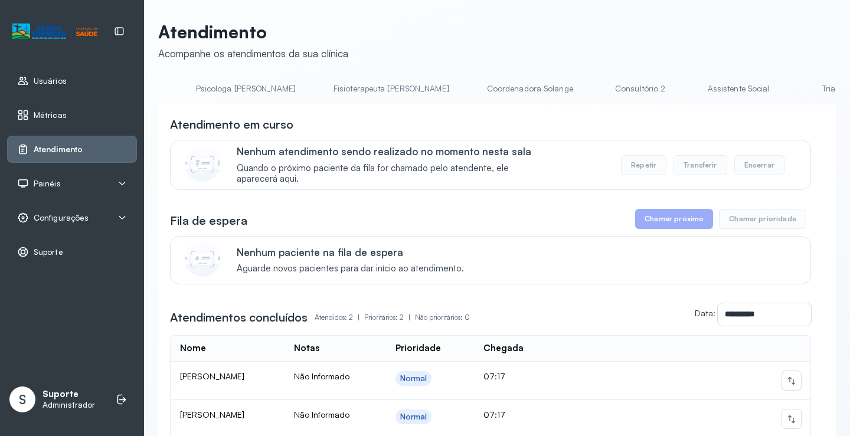
scroll to position [0, 583]
click at [775, 91] on link "Triagem" at bounding box center [816, 88] width 83 height 19
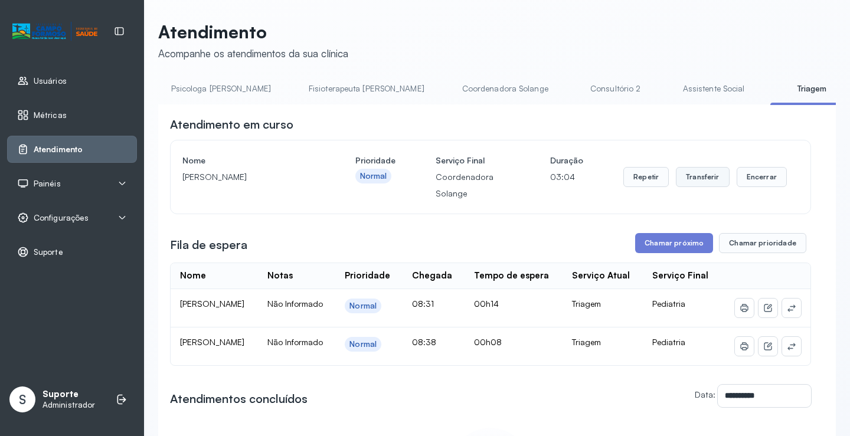
click at [703, 181] on button "Transferir" at bounding box center [703, 177] width 54 height 20
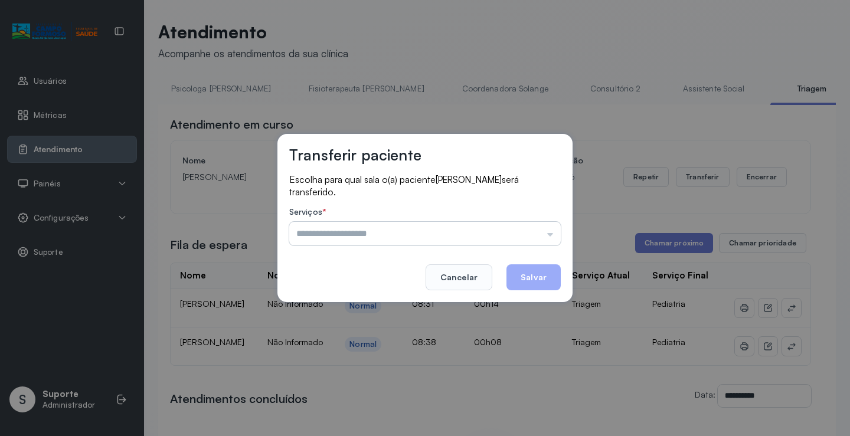
click at [552, 237] on input "text" at bounding box center [424, 234] width 271 height 24
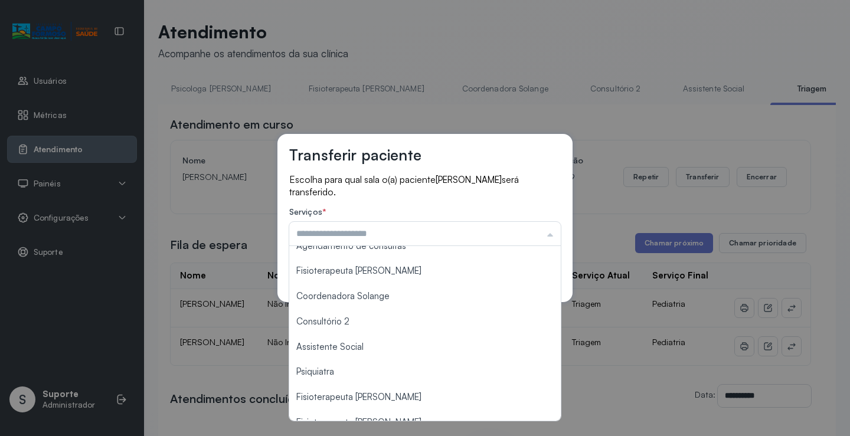
scroll to position [179, 0]
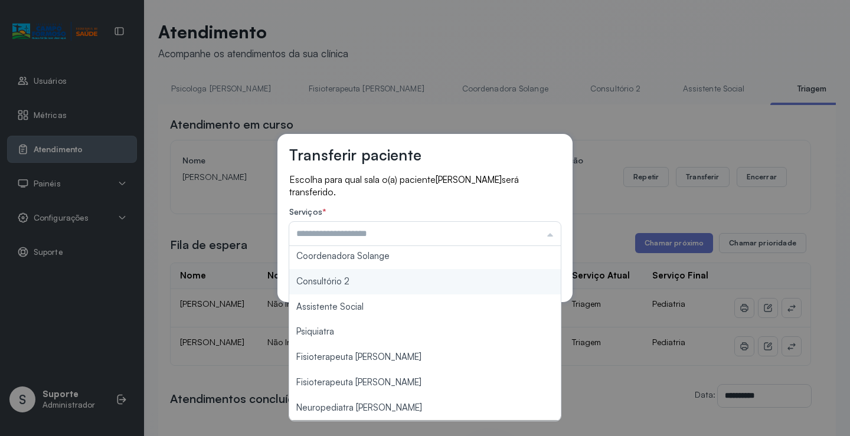
type input "**********"
click at [367, 281] on div "**********" at bounding box center [424, 218] width 295 height 168
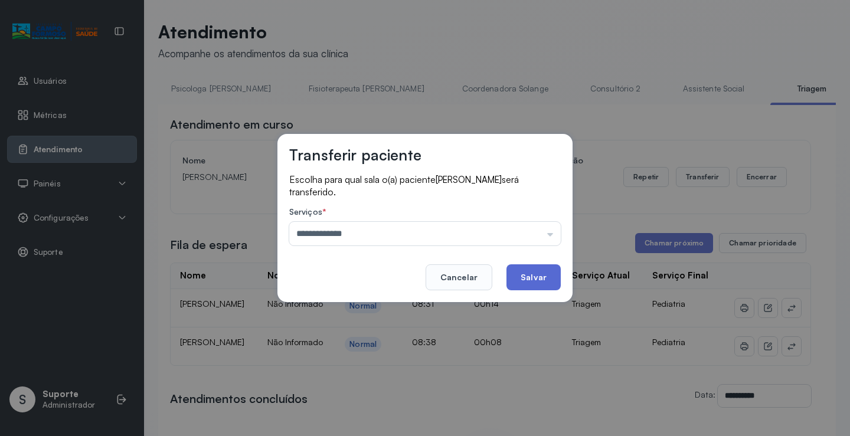
click at [542, 276] on button "Salvar" at bounding box center [533, 277] width 54 height 26
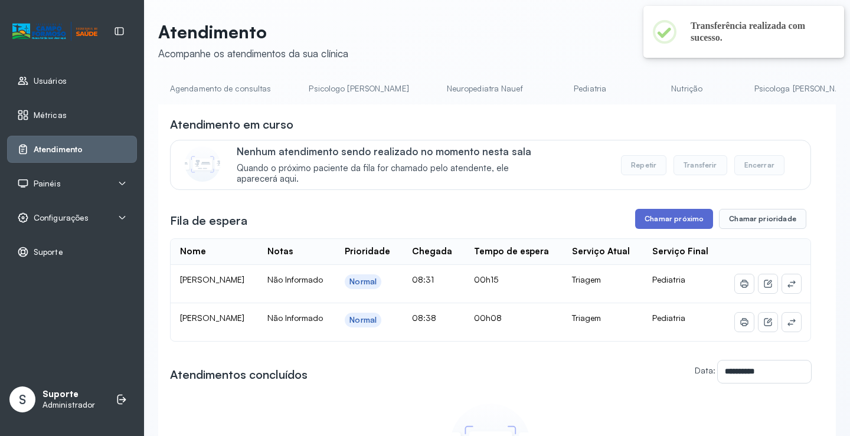
click at [669, 222] on button "Chamar próximo" at bounding box center [674, 219] width 78 height 20
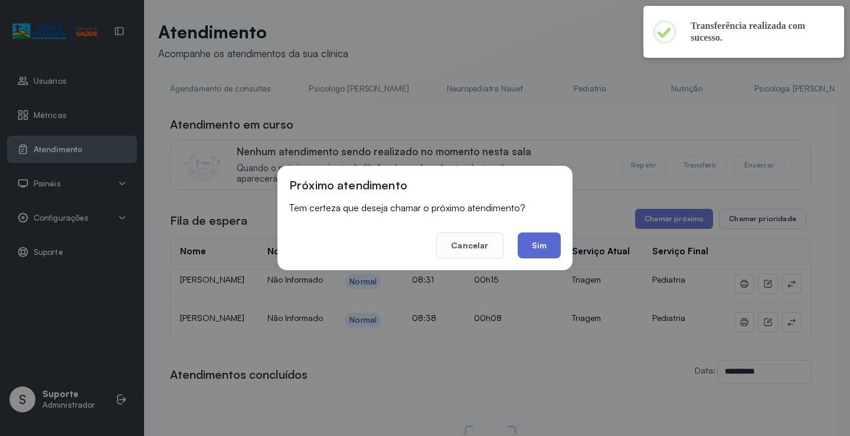
click at [546, 248] on button "Sim" at bounding box center [538, 245] width 43 height 26
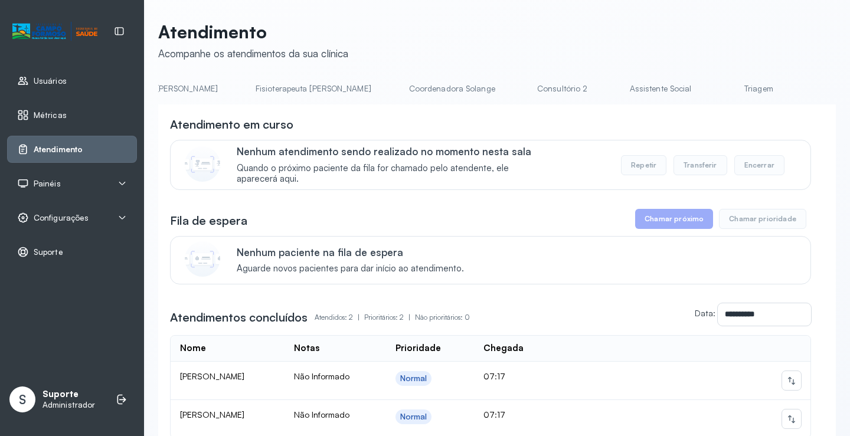
scroll to position [0, 710]
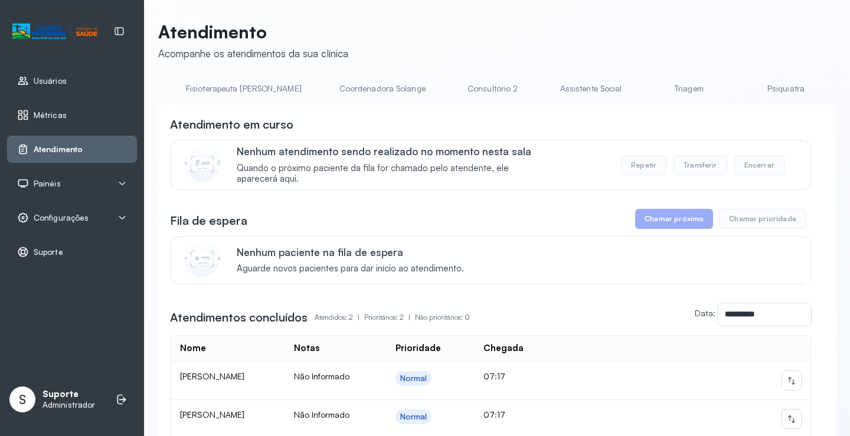
click at [647, 89] on link "Triagem" at bounding box center [688, 88] width 83 height 19
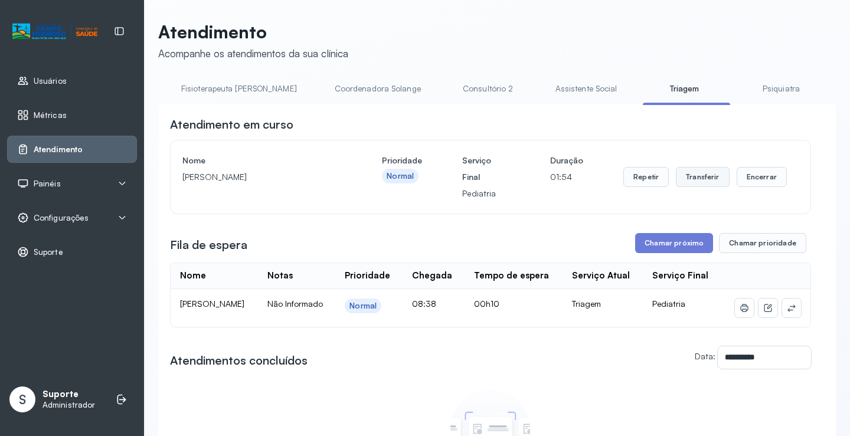
click at [705, 182] on button "Transferir" at bounding box center [703, 177] width 54 height 20
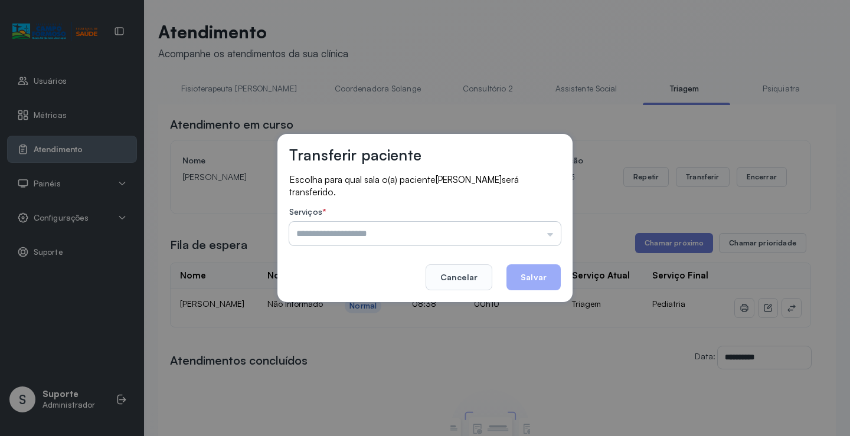
click at [551, 232] on input "text" at bounding box center [424, 234] width 271 height 24
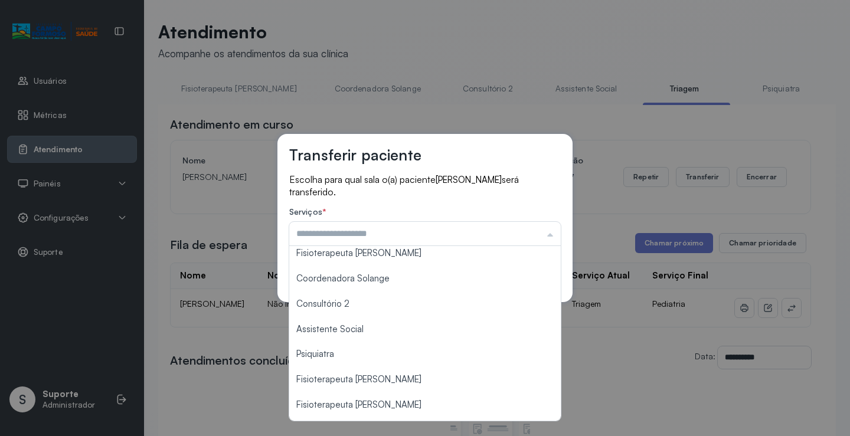
scroll to position [179, 0]
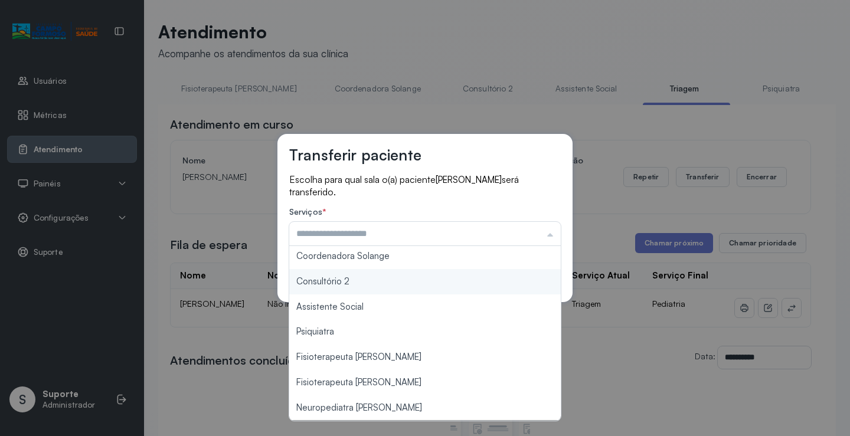
type input "**********"
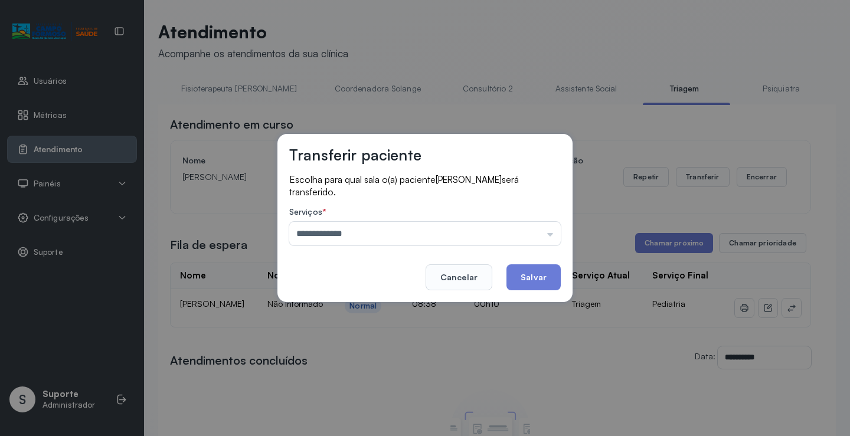
click at [378, 280] on div "**********" at bounding box center [424, 218] width 295 height 168
click at [543, 279] on button "Salvar" at bounding box center [533, 277] width 54 height 26
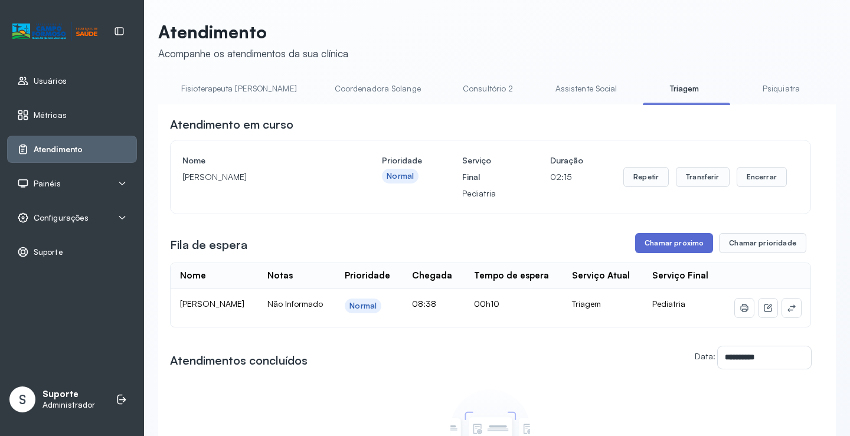
click at [678, 248] on button "Chamar próximo" at bounding box center [674, 243] width 78 height 20
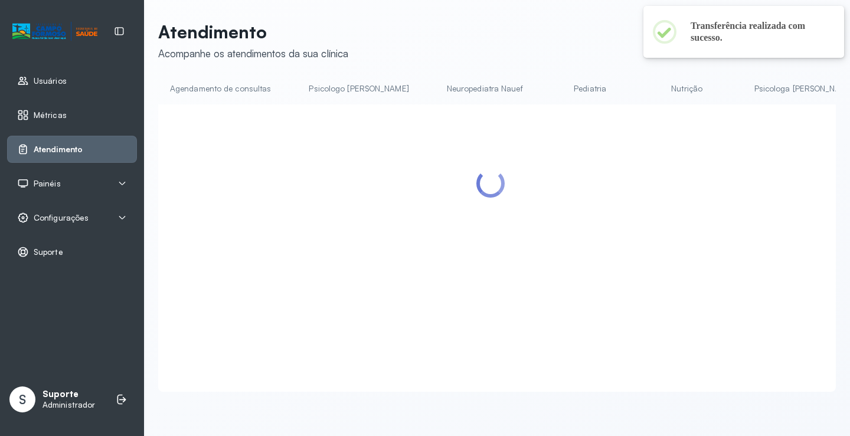
click at [532, 251] on div at bounding box center [490, 233] width 641 height 235
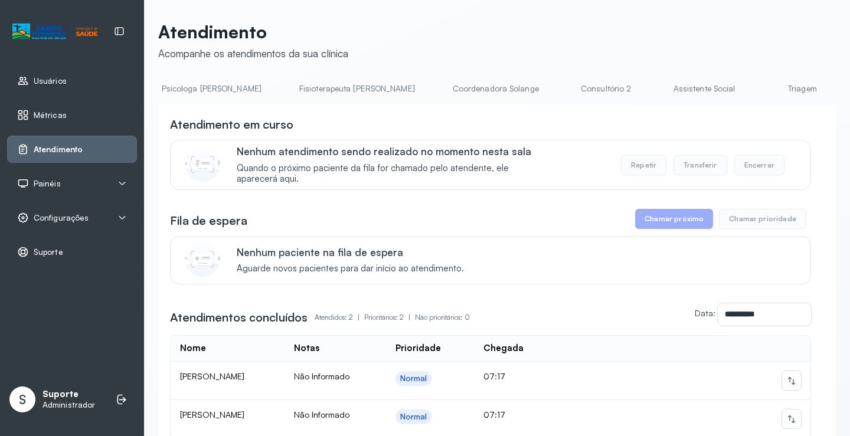
scroll to position [0, 614]
click at [743, 90] on link "Triagem" at bounding box center [784, 88] width 83 height 19
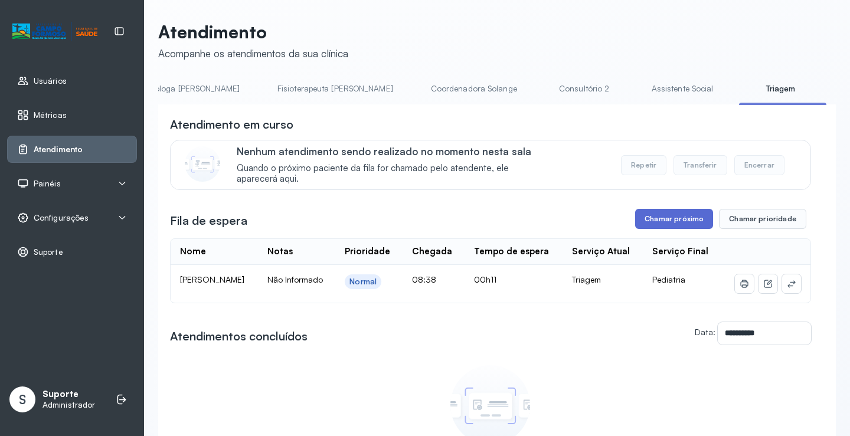
click at [673, 224] on button "Chamar próximo" at bounding box center [674, 219] width 78 height 20
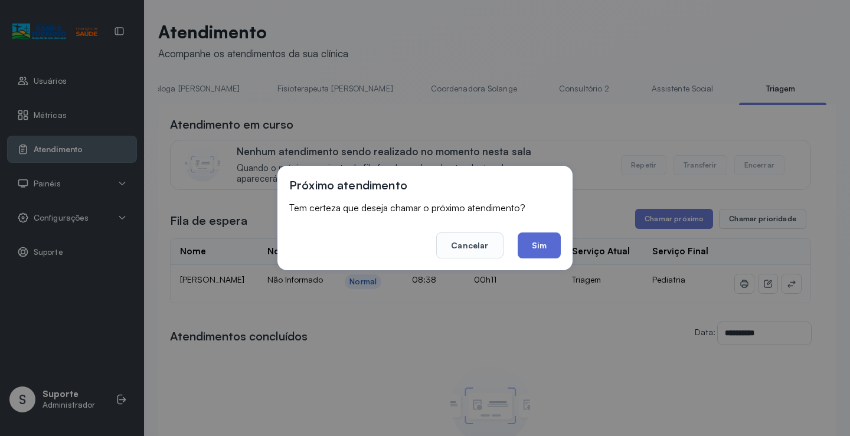
click at [536, 243] on button "Sim" at bounding box center [538, 245] width 43 height 26
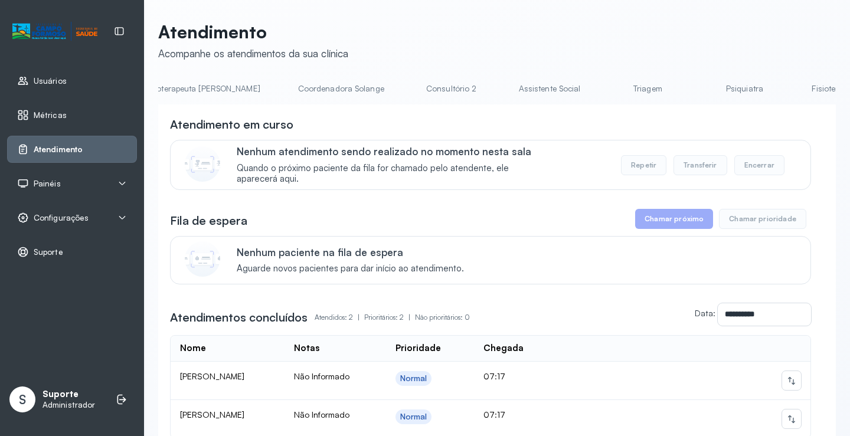
scroll to position [0, 753]
click at [605, 91] on link "Triagem" at bounding box center [646, 88] width 83 height 19
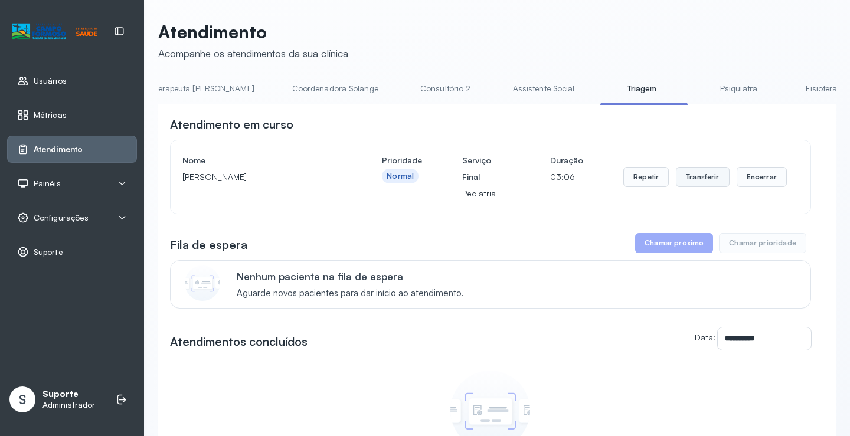
click at [701, 182] on button "Transferir" at bounding box center [703, 177] width 54 height 20
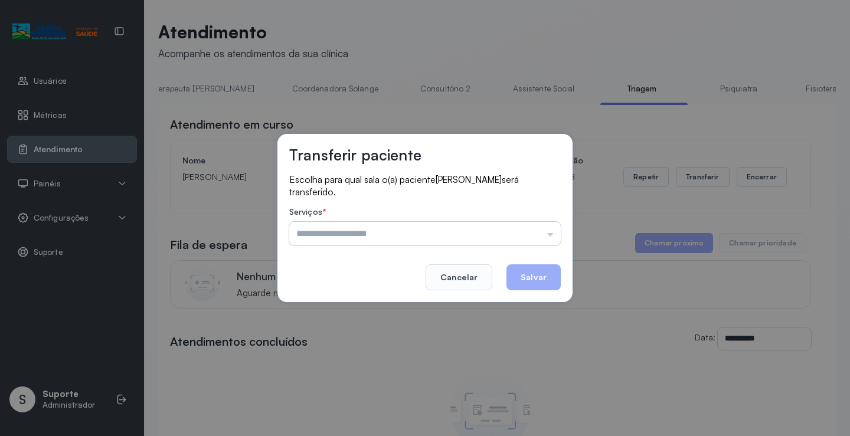
click at [550, 235] on input "text" at bounding box center [424, 234] width 271 height 24
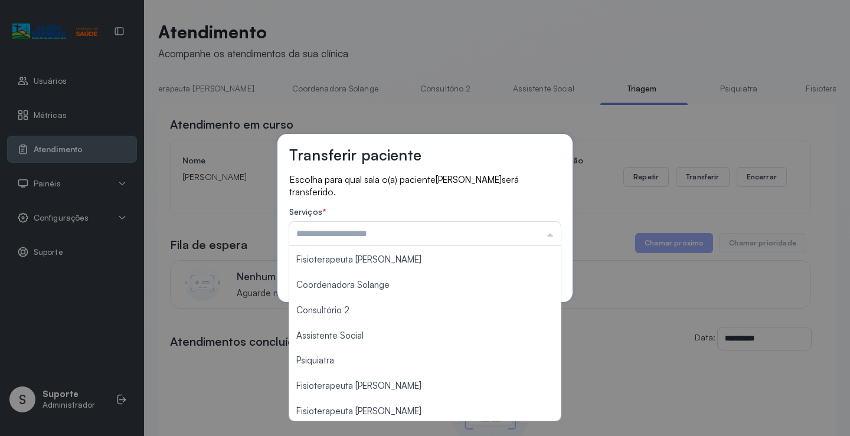
scroll to position [179, 0]
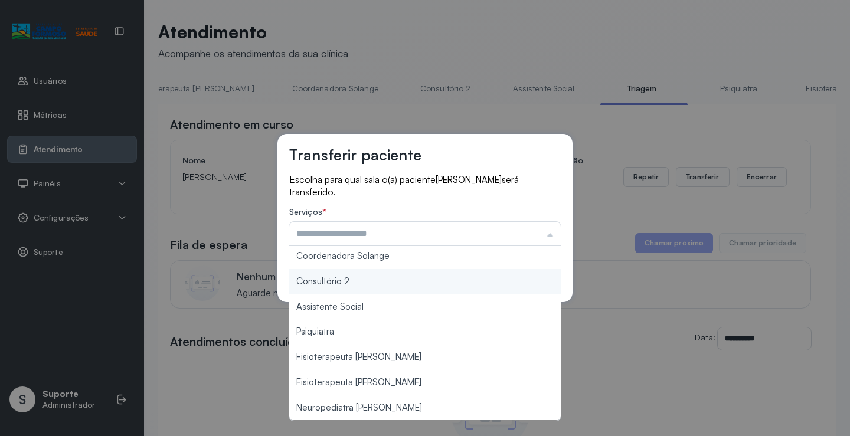
type input "**********"
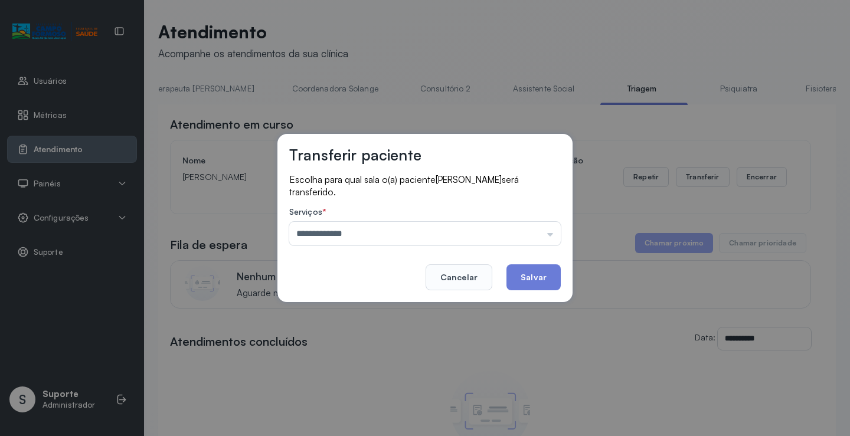
click at [355, 279] on div "**********" at bounding box center [424, 218] width 295 height 168
click at [535, 281] on button "Salvar" at bounding box center [533, 277] width 54 height 26
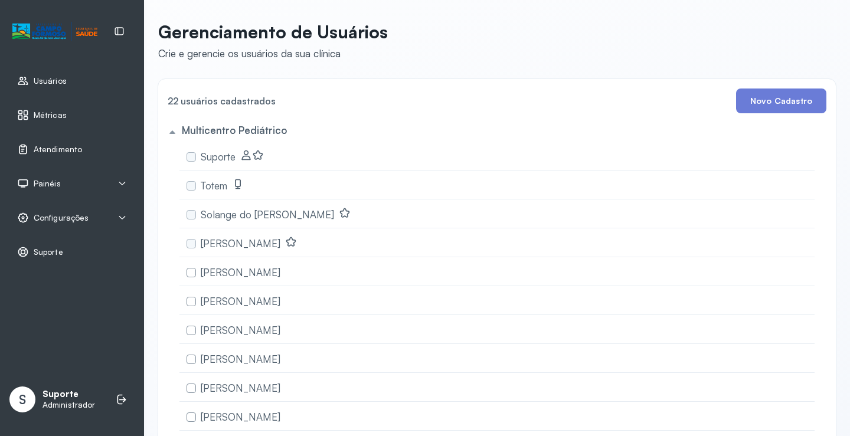
click at [41, 145] on span "Atendimento" at bounding box center [58, 150] width 48 height 10
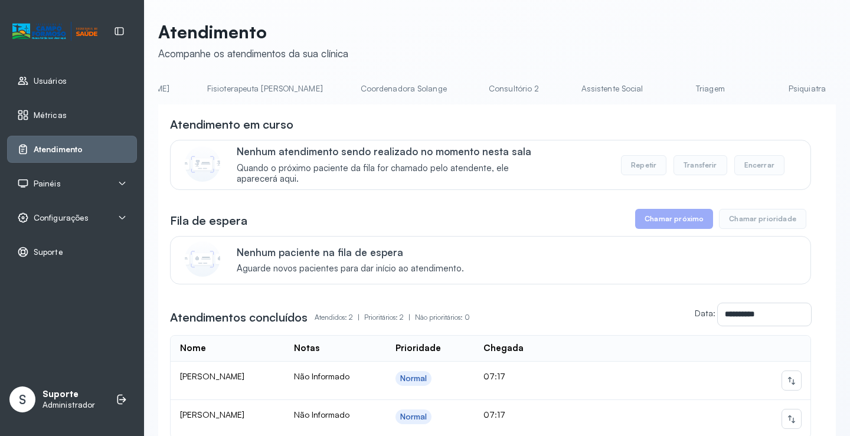
scroll to position [0, 808]
click at [549, 90] on link "Triagem" at bounding box center [590, 88] width 83 height 19
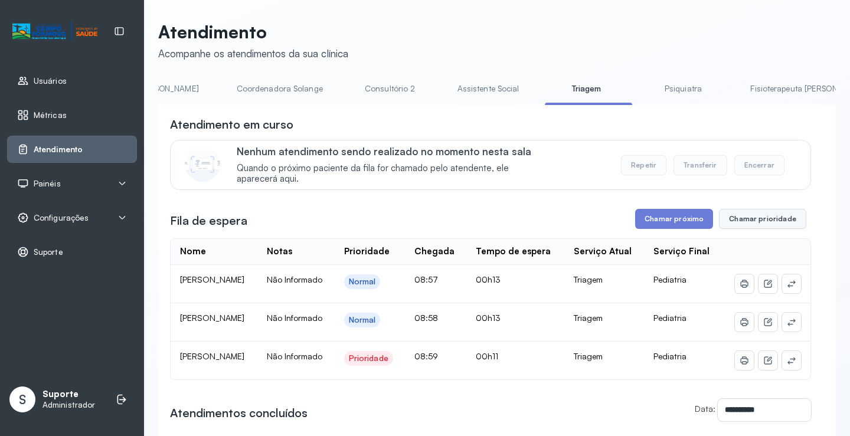
click at [760, 225] on button "Chamar prioridade" at bounding box center [762, 219] width 87 height 20
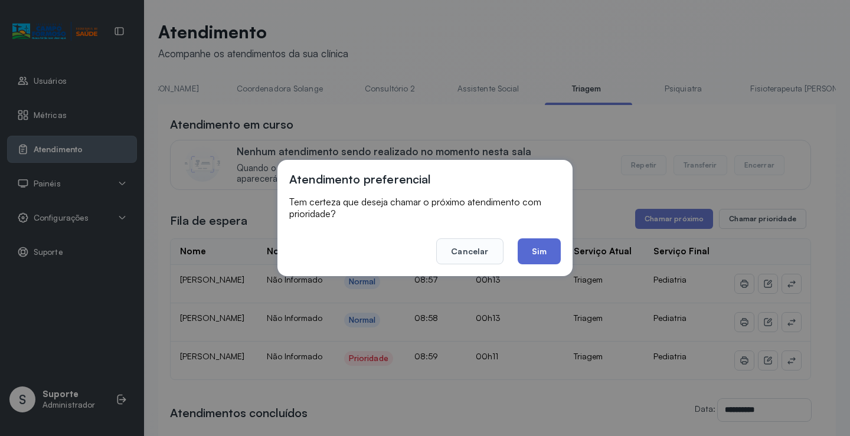
click at [542, 254] on button "Sim" at bounding box center [538, 251] width 43 height 26
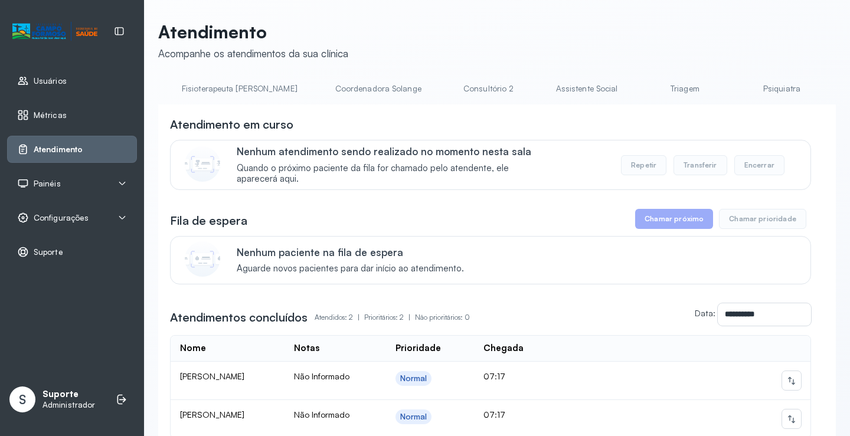
scroll to position [0, 717]
click at [640, 88] on link "Triagem" at bounding box center [681, 88] width 83 height 19
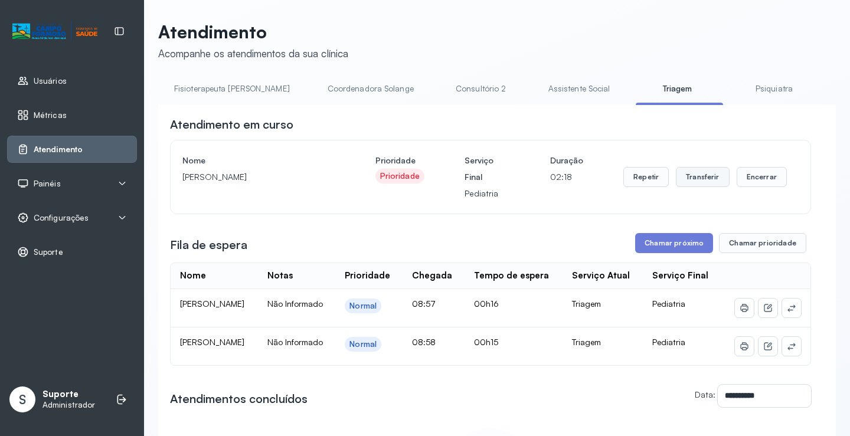
click at [693, 178] on button "Transferir" at bounding box center [703, 177] width 54 height 20
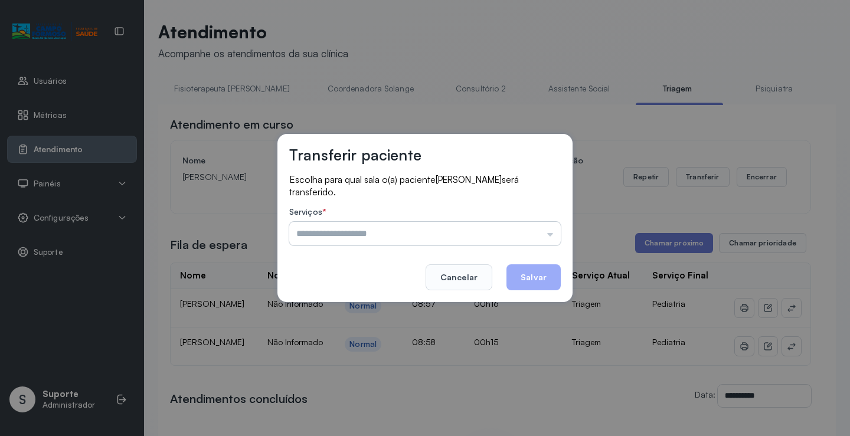
click at [555, 234] on input "text" at bounding box center [424, 234] width 271 height 24
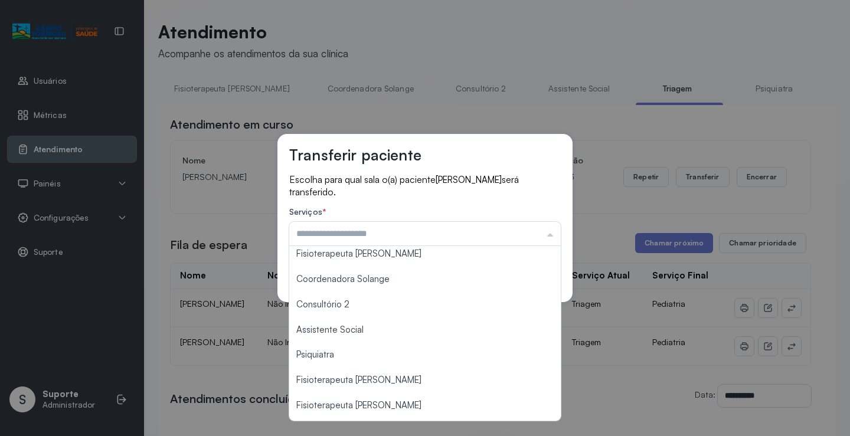
scroll to position [179, 0]
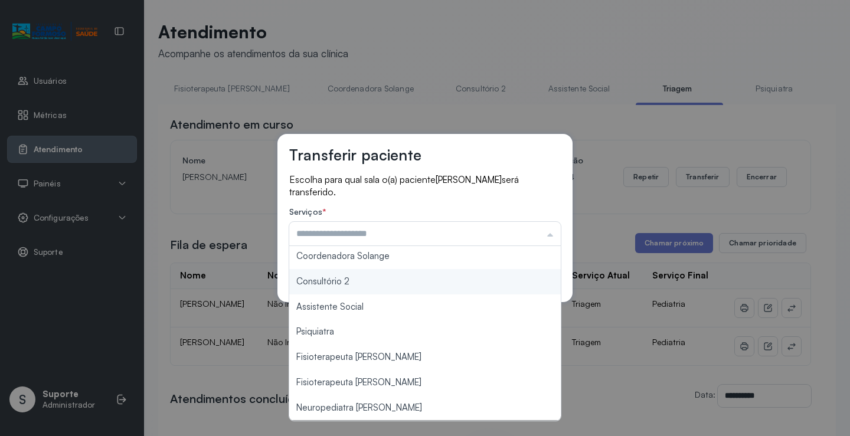
type input "**********"
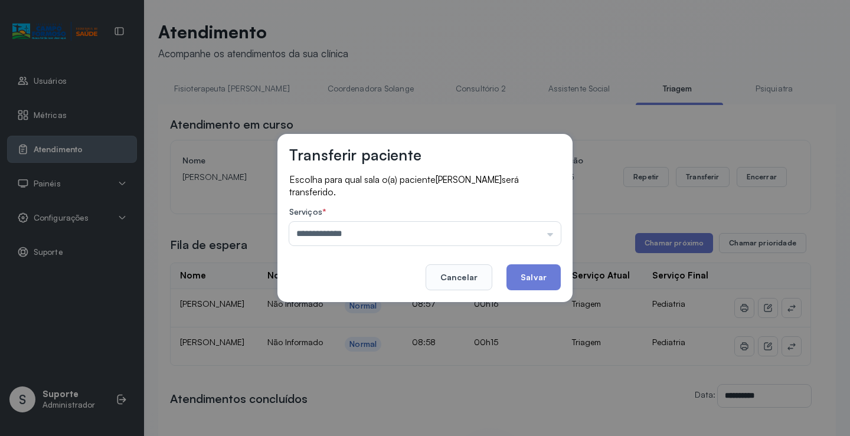
drag, startPoint x: 323, startPoint y: 280, endPoint x: 340, endPoint y: 283, distance: 16.7
click at [331, 280] on div "**********" at bounding box center [424, 218] width 295 height 168
click at [535, 274] on button "Salvar" at bounding box center [533, 277] width 54 height 26
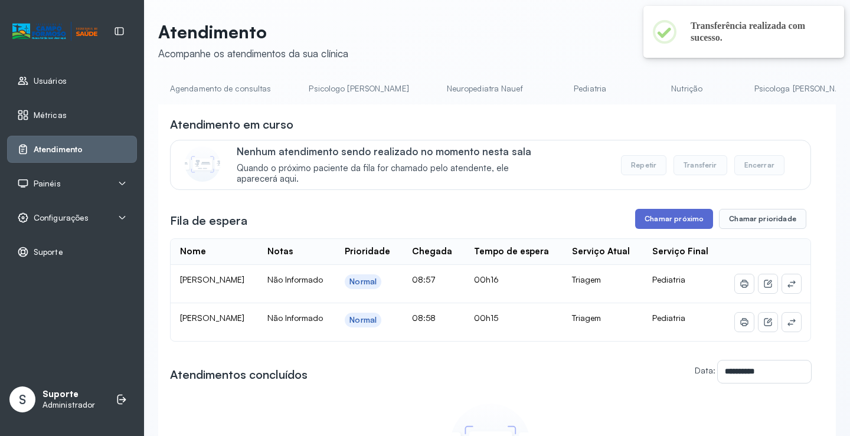
click at [673, 220] on button "Chamar próximo" at bounding box center [674, 219] width 78 height 20
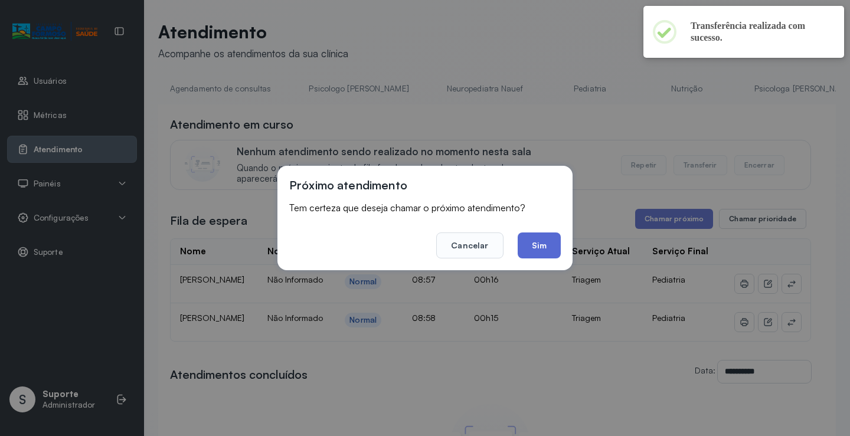
click at [547, 243] on button "Sim" at bounding box center [538, 245] width 43 height 26
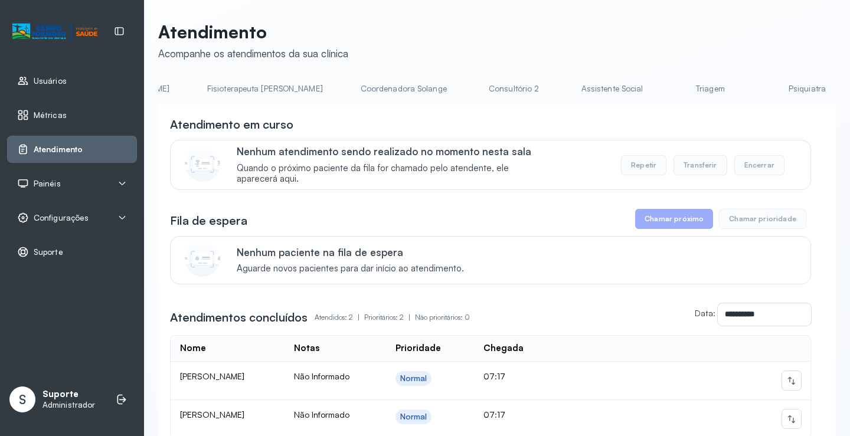
scroll to position [0, 799]
click at [558, 93] on link "Triagem" at bounding box center [599, 88] width 83 height 19
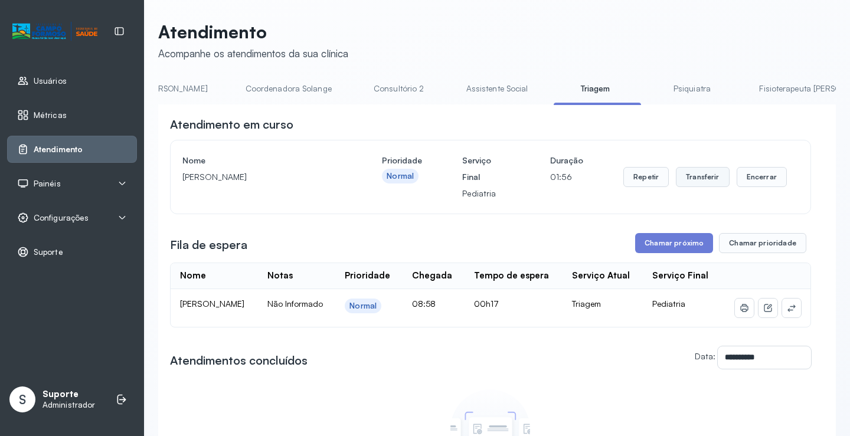
click at [697, 181] on button "Transferir" at bounding box center [703, 177] width 54 height 20
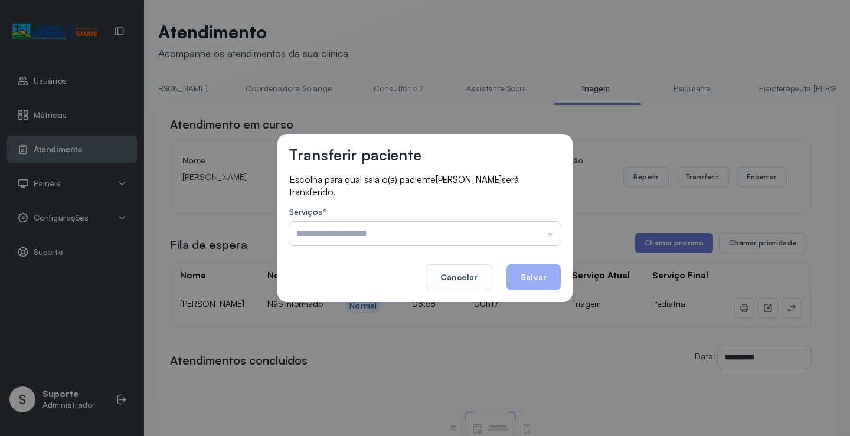
click at [552, 234] on input "text" at bounding box center [424, 234] width 271 height 24
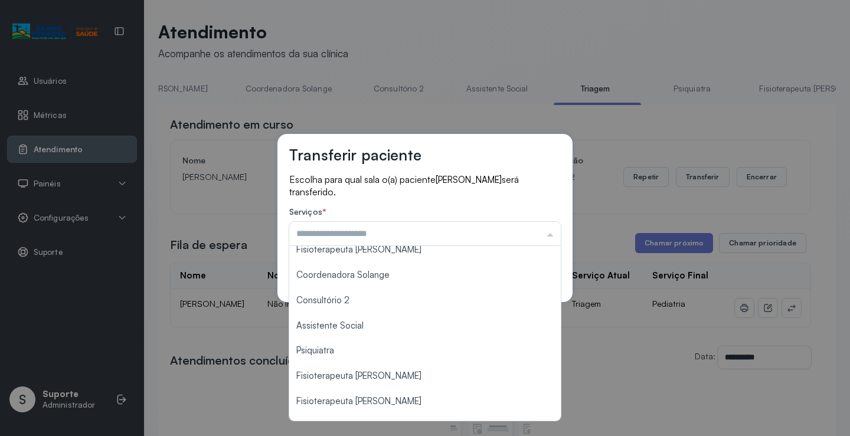
scroll to position [179, 0]
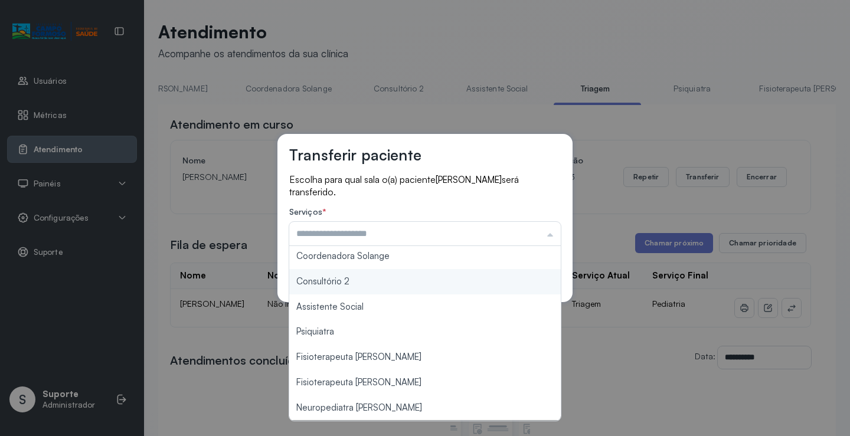
type input "**********"
click at [347, 282] on div "**********" at bounding box center [424, 218] width 295 height 168
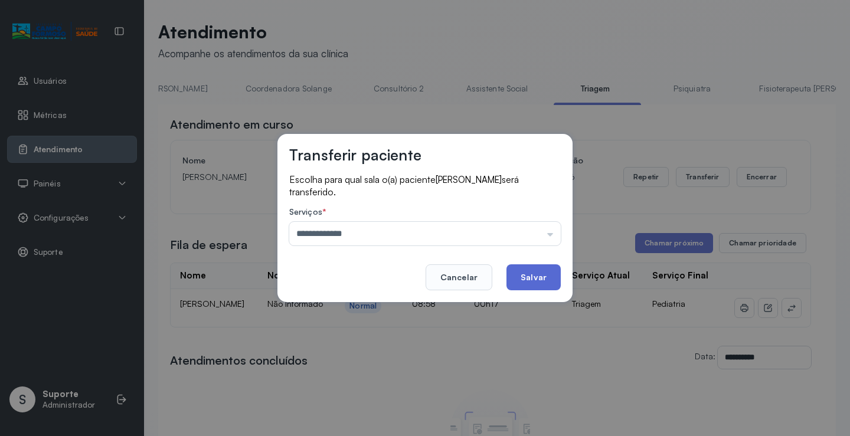
click at [540, 279] on button "Salvar" at bounding box center [533, 277] width 54 height 26
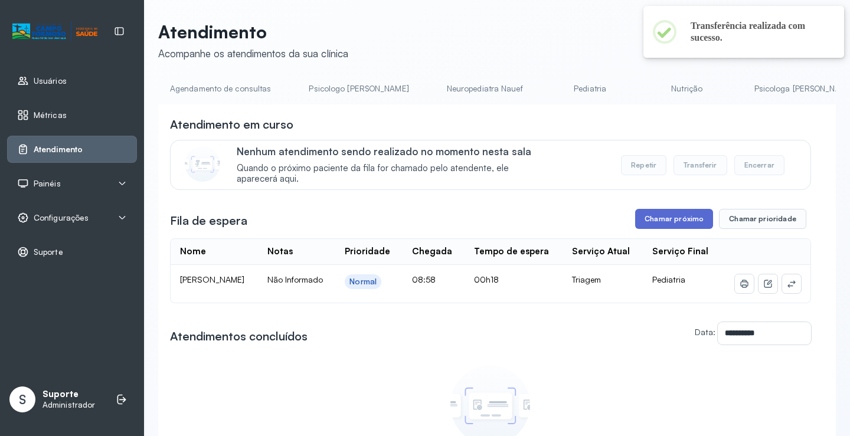
click at [680, 221] on button "Chamar próximo" at bounding box center [674, 219] width 78 height 20
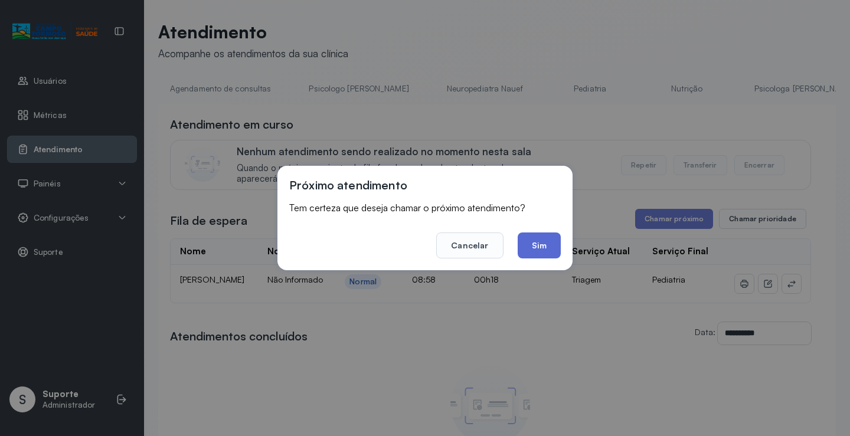
click at [553, 246] on button "Sim" at bounding box center [538, 245] width 43 height 26
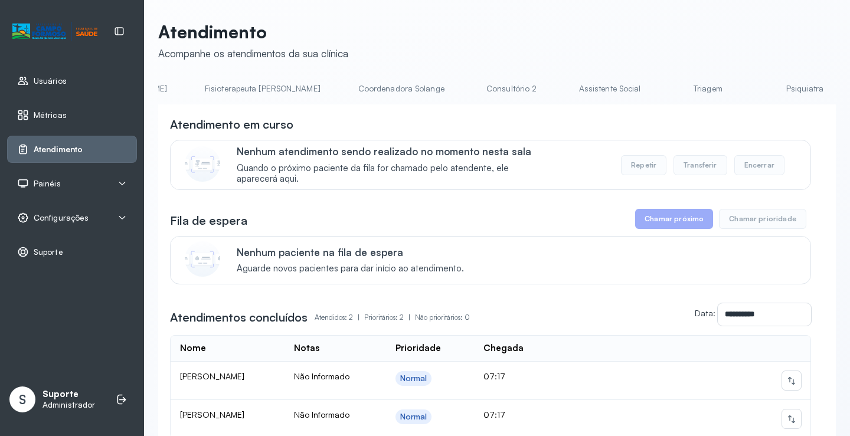
scroll to position [0, 782]
click at [575, 93] on link "Triagem" at bounding box center [616, 88] width 83 height 19
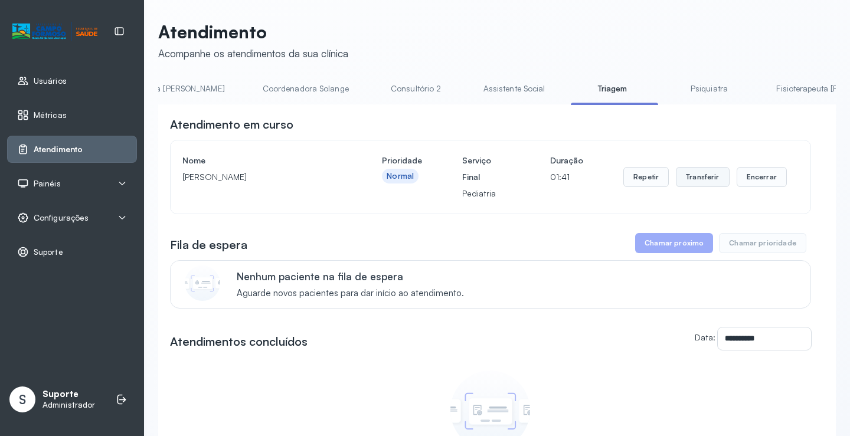
click at [697, 178] on button "Transferir" at bounding box center [703, 177] width 54 height 20
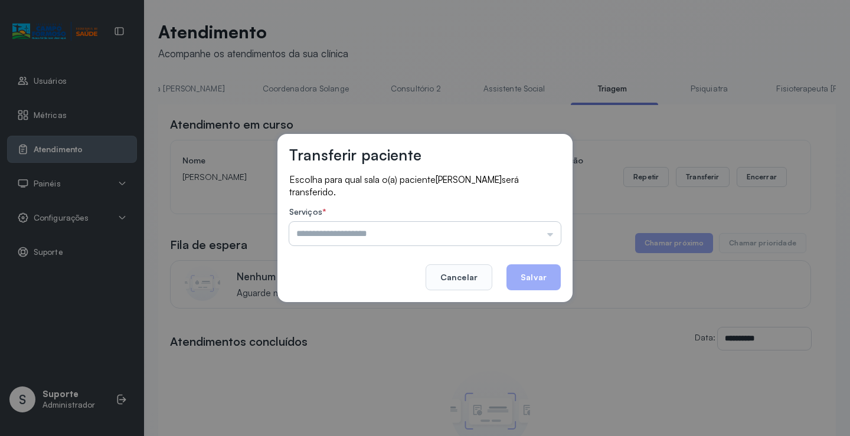
click at [553, 235] on input "text" at bounding box center [424, 234] width 271 height 24
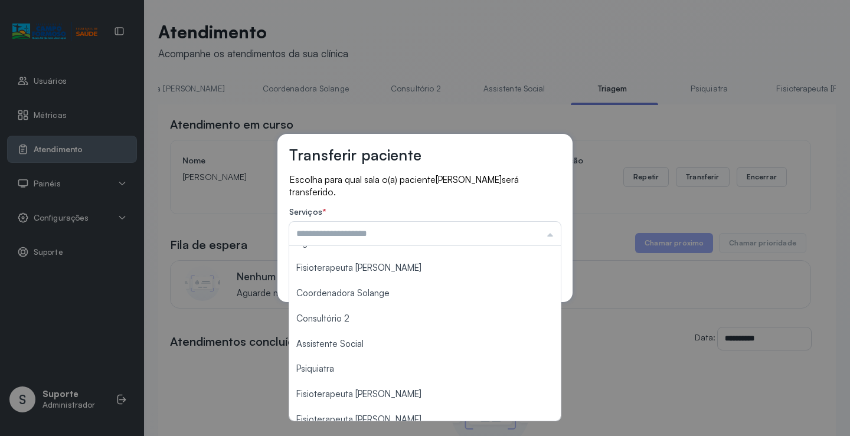
scroll to position [179, 0]
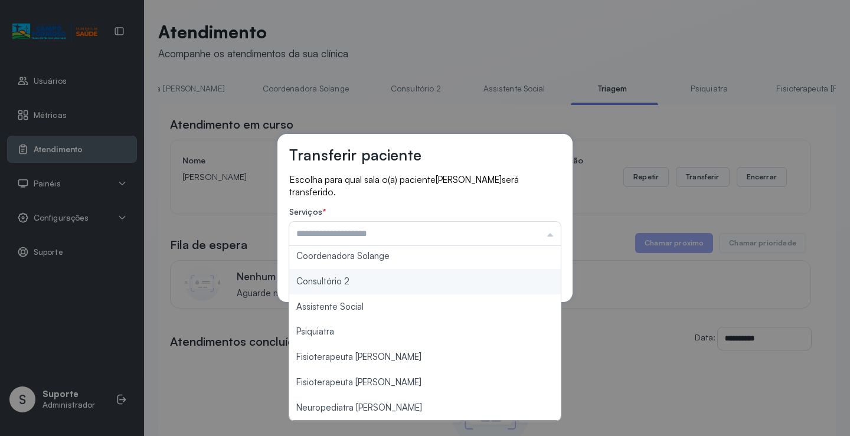
type input "**********"
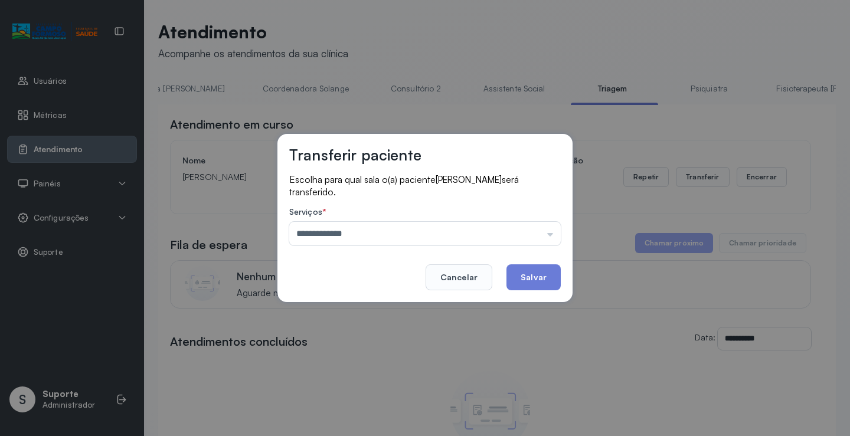
drag, startPoint x: 370, startPoint y: 283, endPoint x: 444, endPoint y: 303, distance: 75.9
click at [381, 283] on div "**********" at bounding box center [424, 218] width 295 height 168
click at [536, 282] on button "Salvar" at bounding box center [533, 277] width 54 height 26
